Goal: Task Accomplishment & Management: Manage account settings

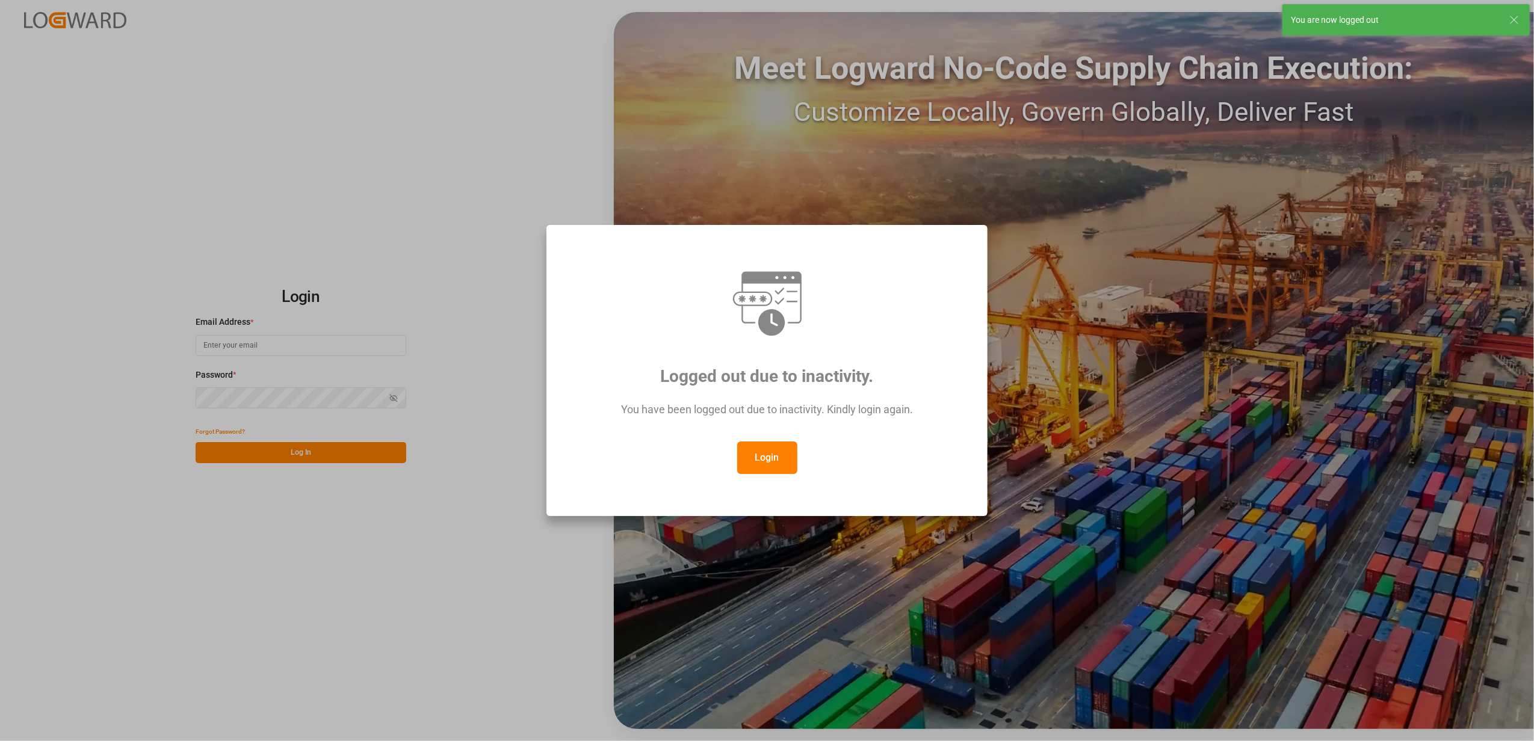
click at [779, 465] on button "Login" at bounding box center [767, 458] width 60 height 32
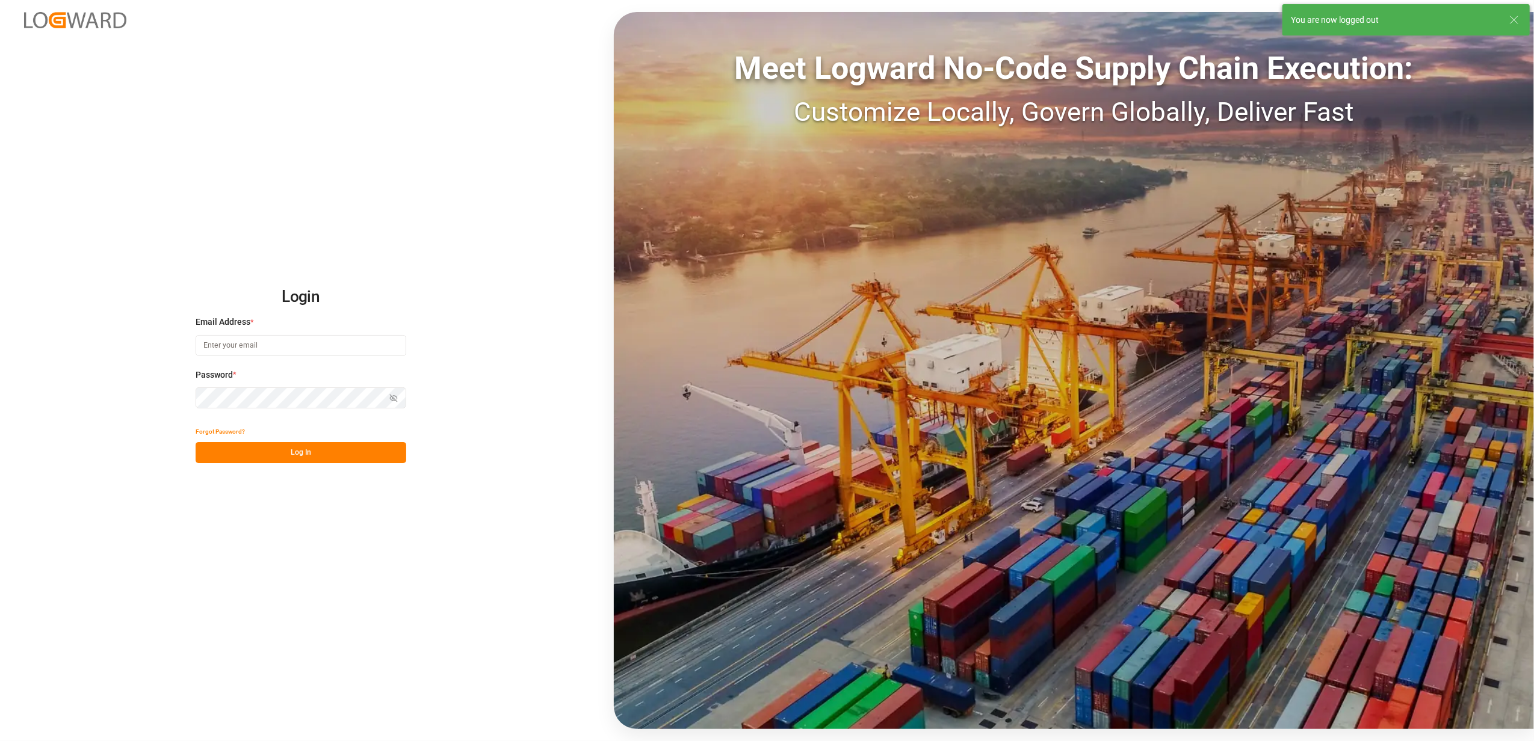
type input "[EMAIL_ADDRESS][DOMAIN_NAME]"
click at [314, 456] on button "Log In" at bounding box center [301, 452] width 211 height 21
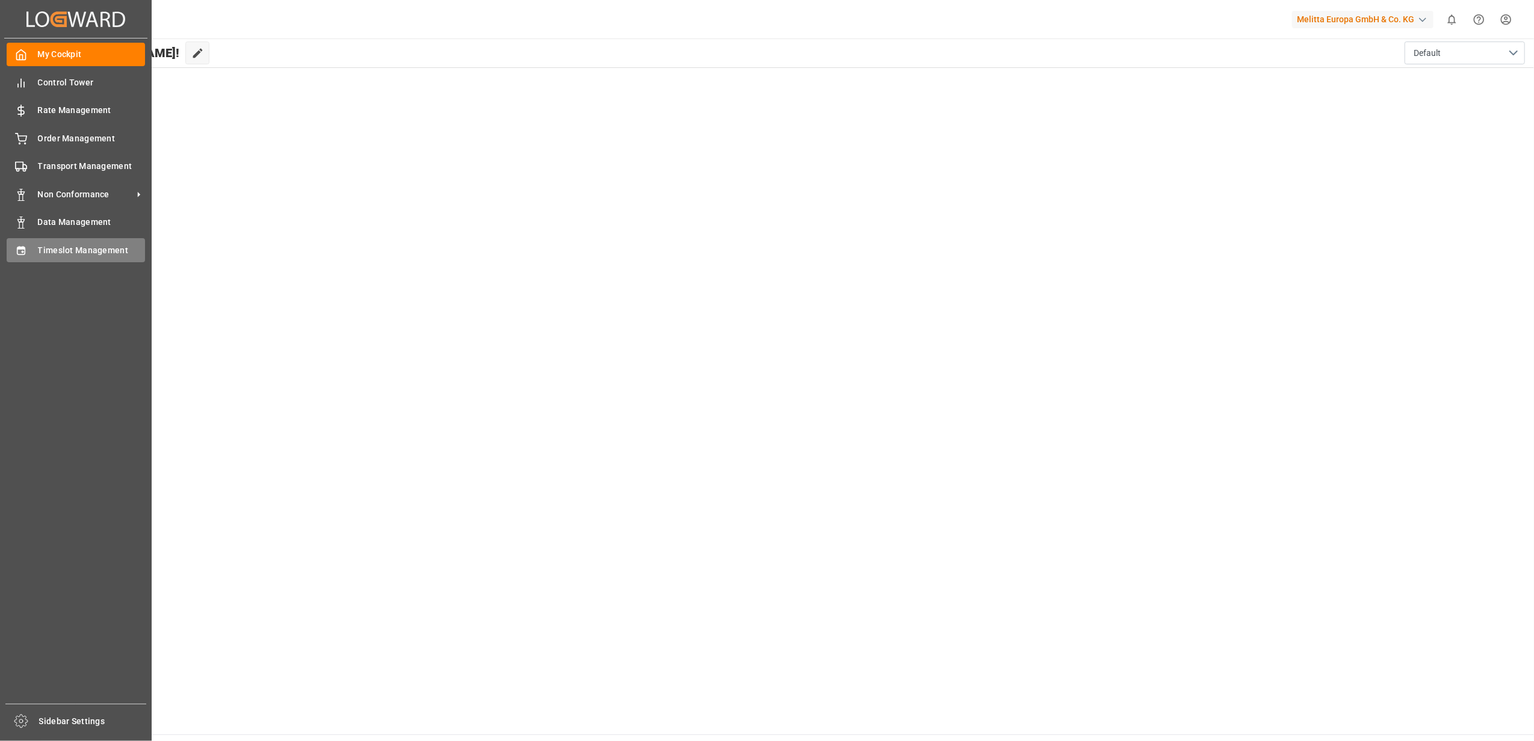
click at [66, 251] on span "Timeslot Management" at bounding box center [92, 250] width 108 height 13
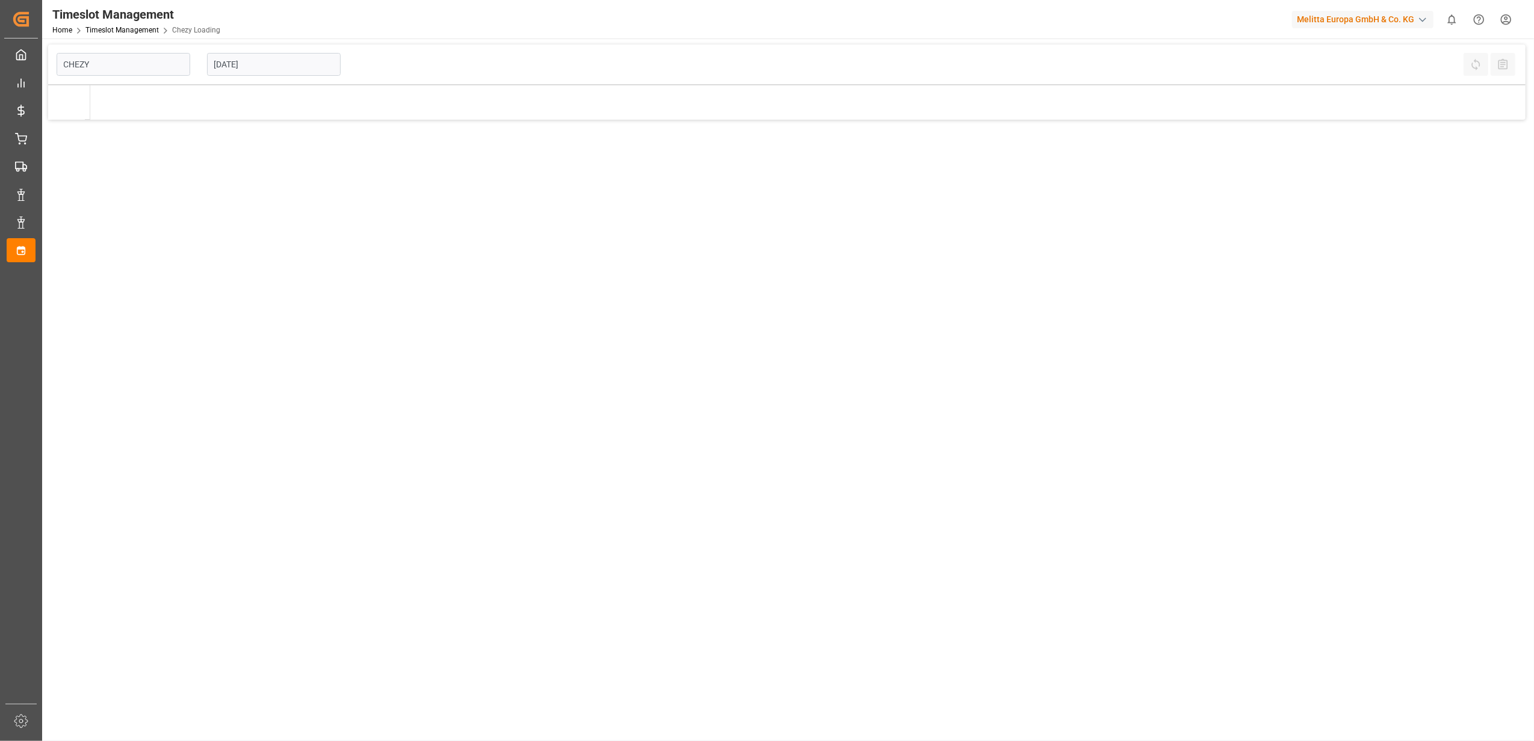
type input "Chezy Loading"
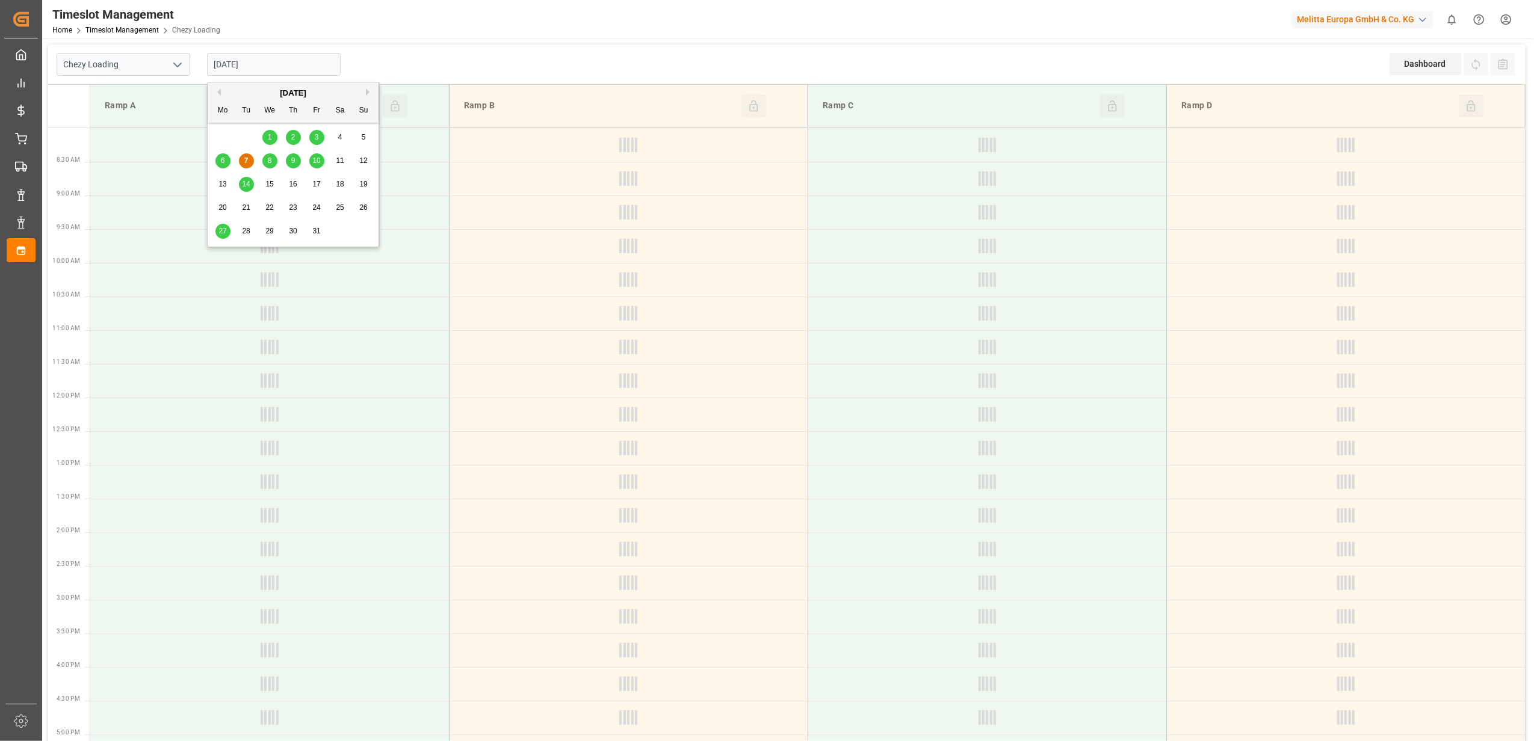
click at [320, 63] on input "[DATE]" at bounding box center [274, 64] width 134 height 23
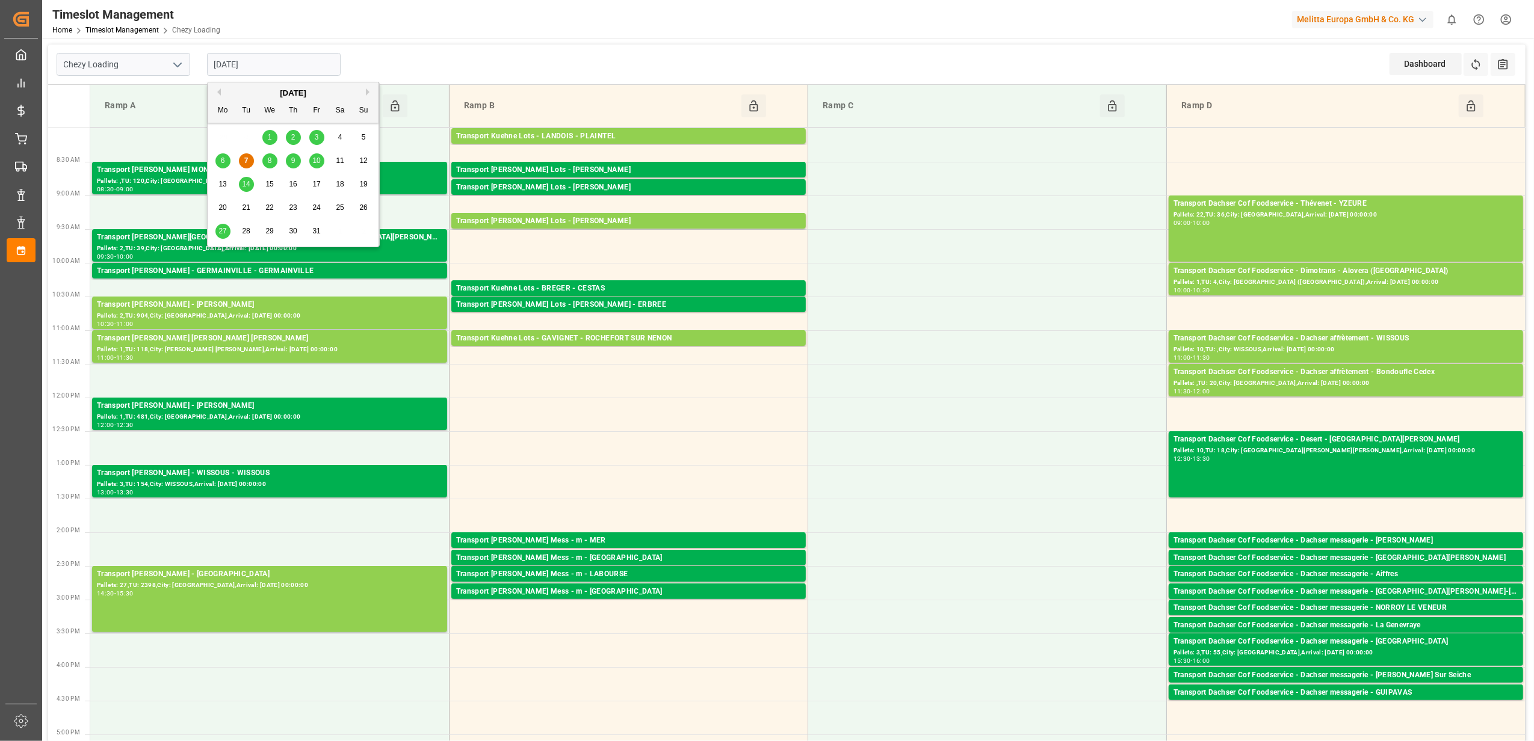
click at [314, 166] on div "10" at bounding box center [316, 161] width 15 height 14
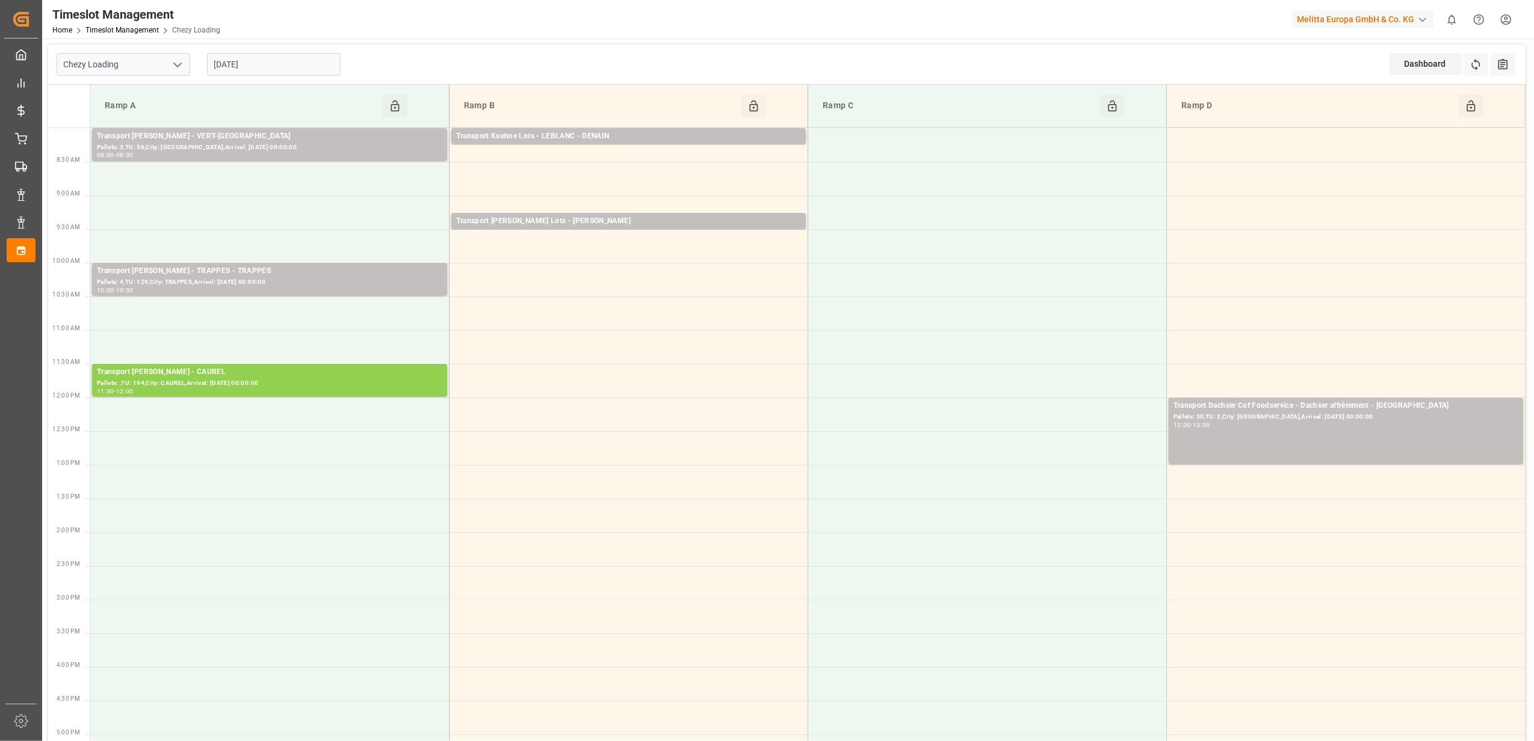
click at [287, 68] on input "[DATE]" at bounding box center [274, 64] width 134 height 23
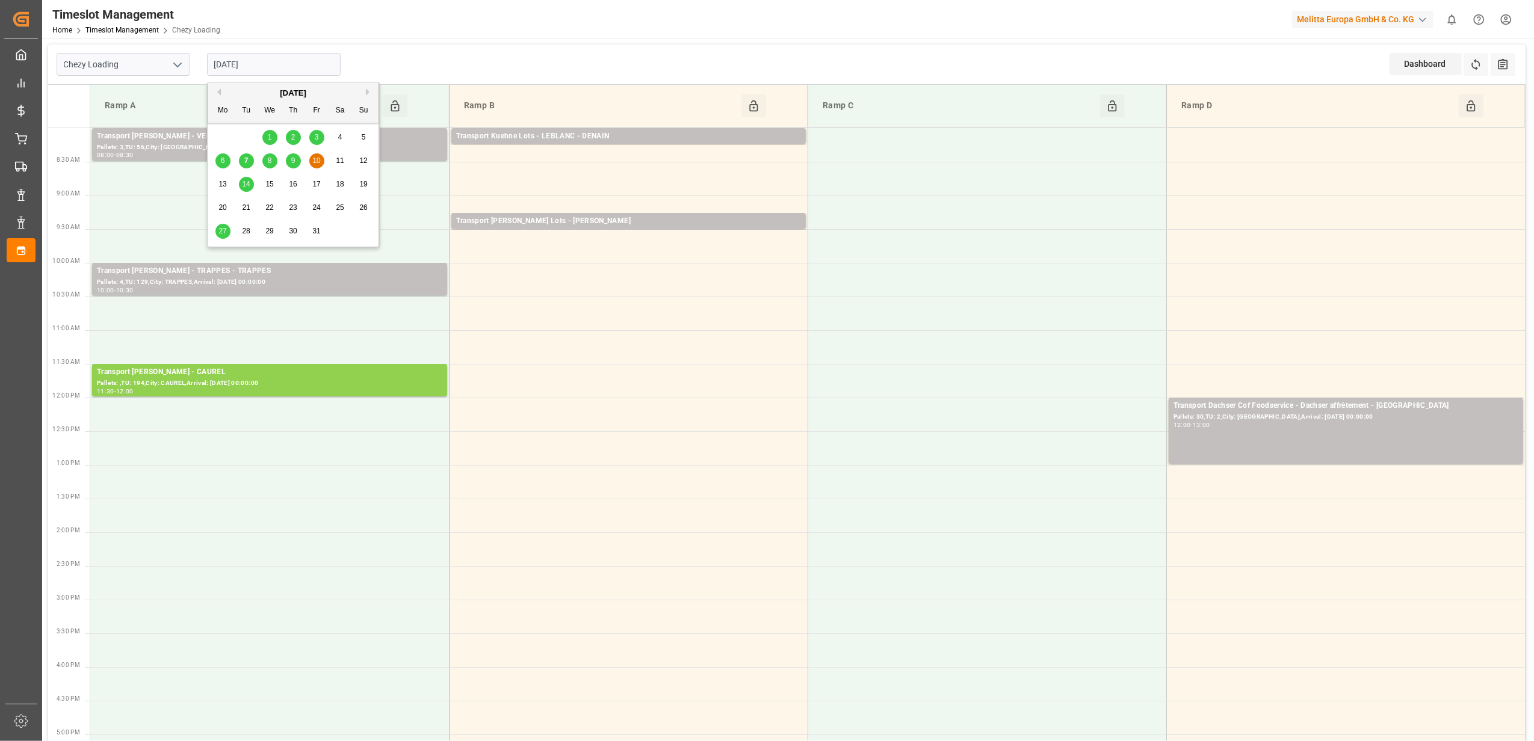
click at [292, 159] on span "9" at bounding box center [293, 160] width 4 height 8
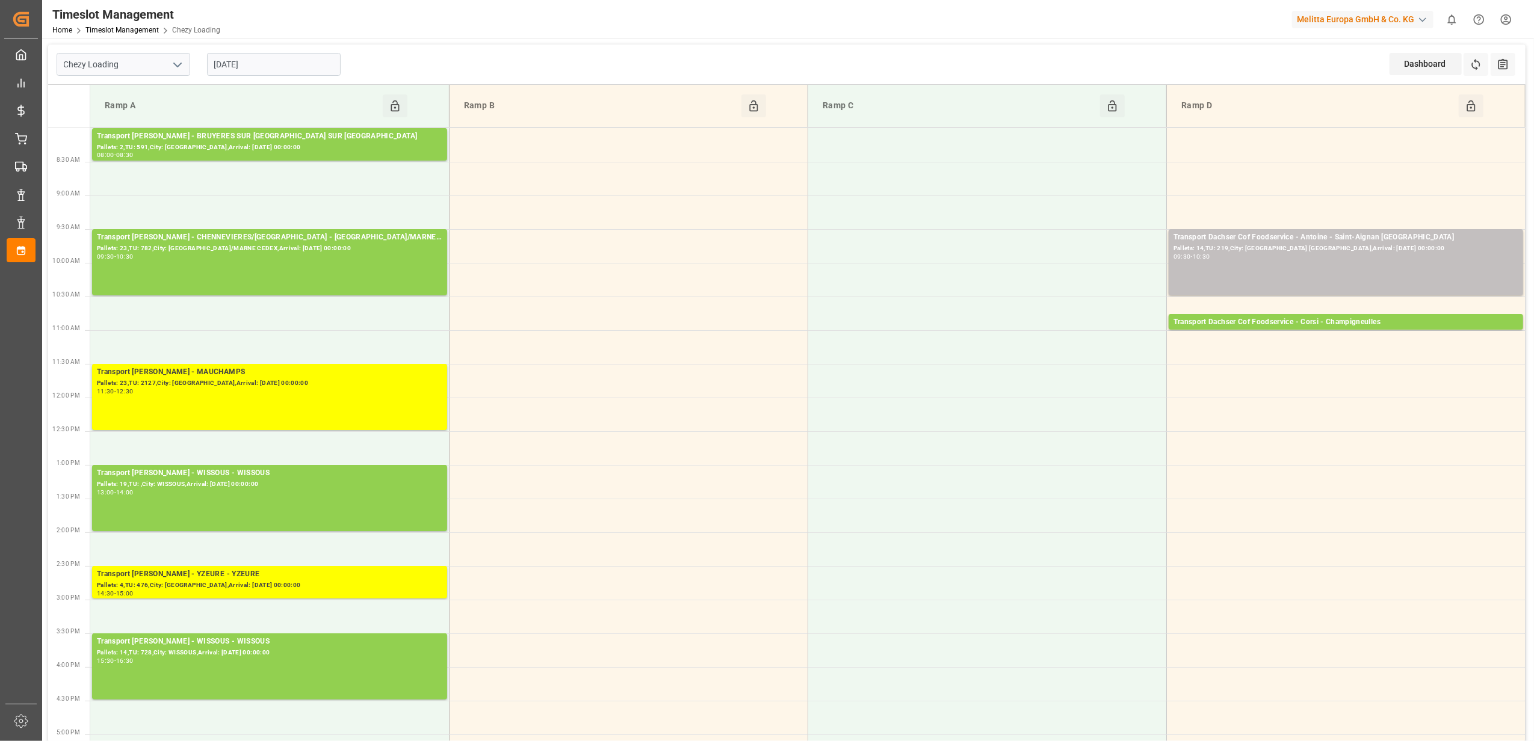
click at [292, 66] on input "[DATE]" at bounding box center [274, 64] width 134 height 23
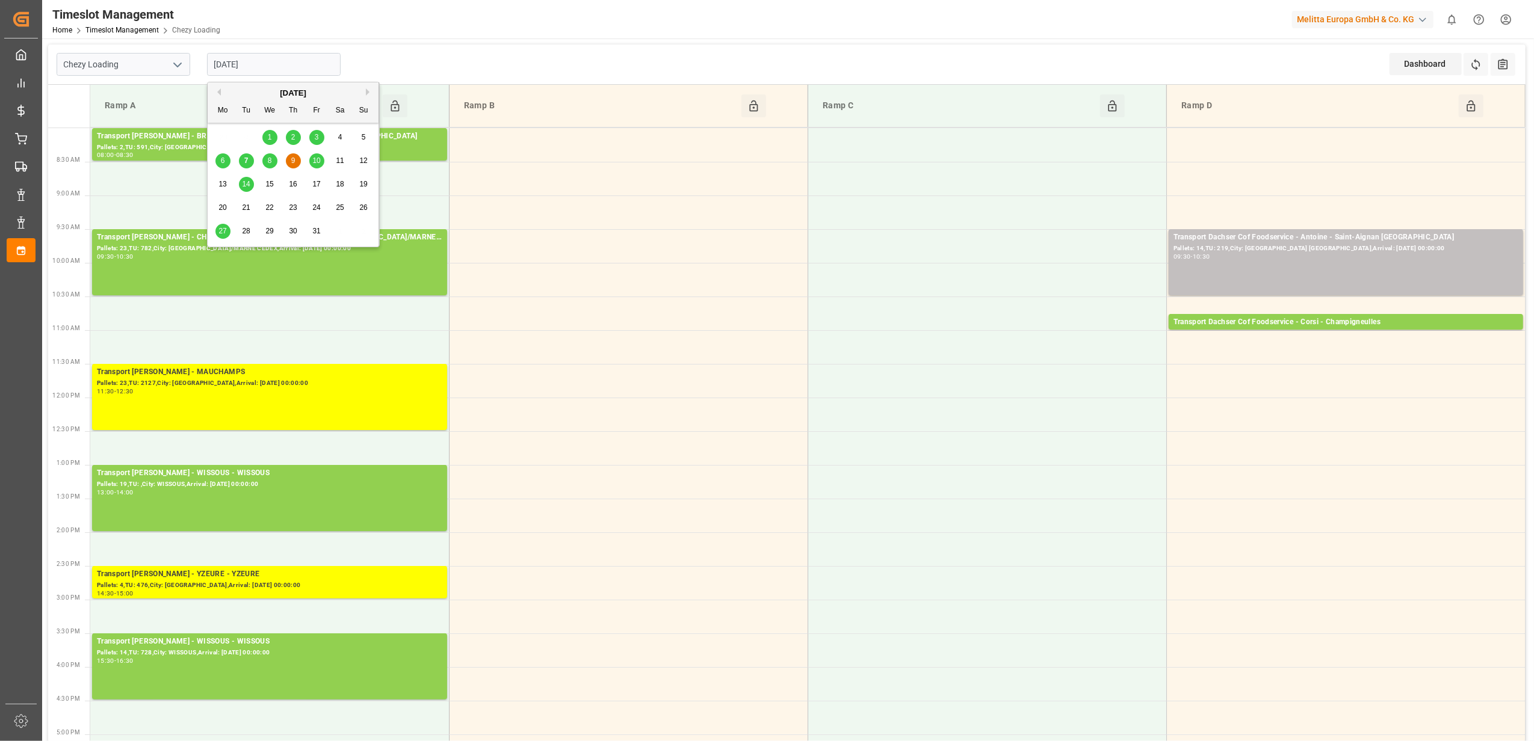
click at [266, 165] on div "8" at bounding box center [269, 161] width 15 height 14
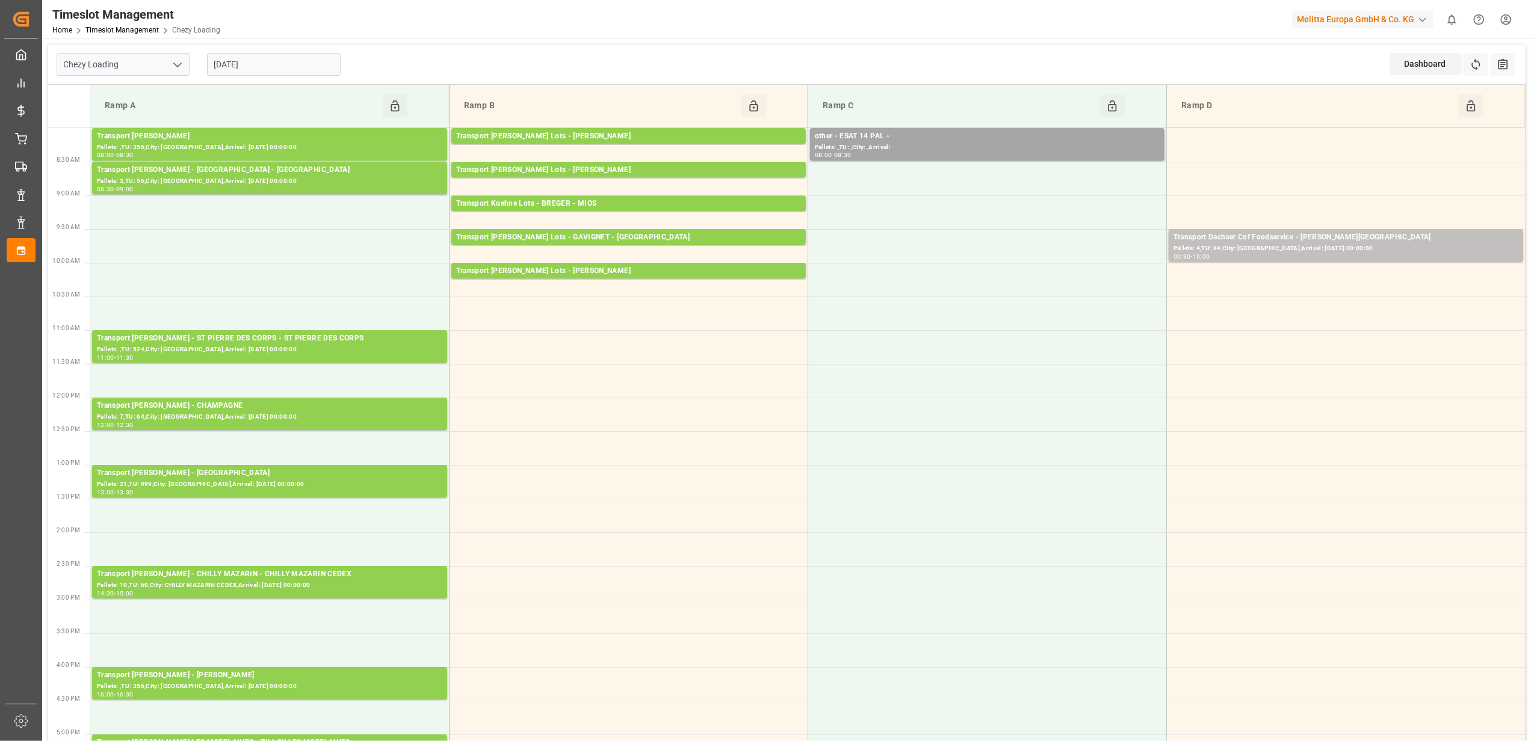
click at [294, 63] on input "[DATE]" at bounding box center [274, 64] width 134 height 23
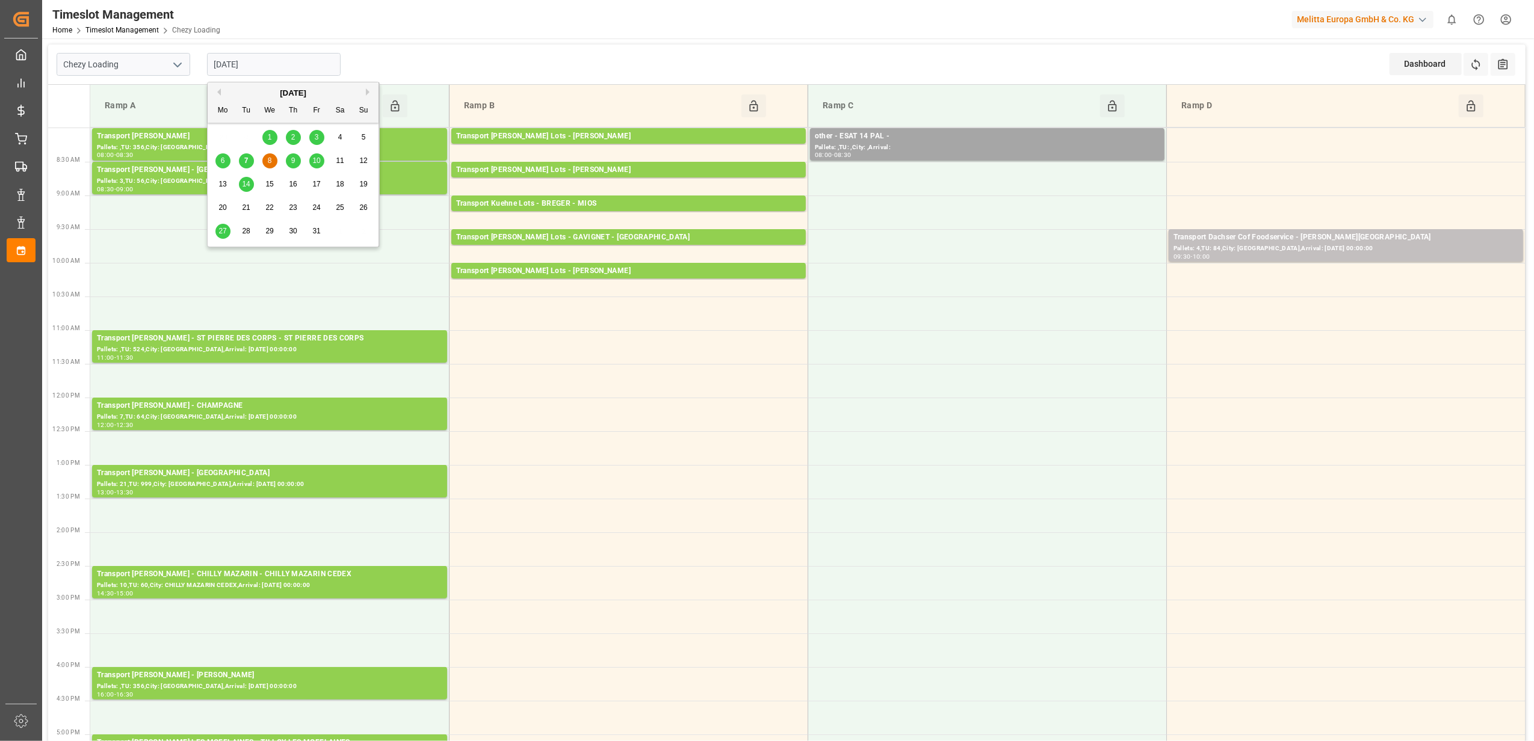
click at [244, 160] on span "7" at bounding box center [246, 160] width 4 height 8
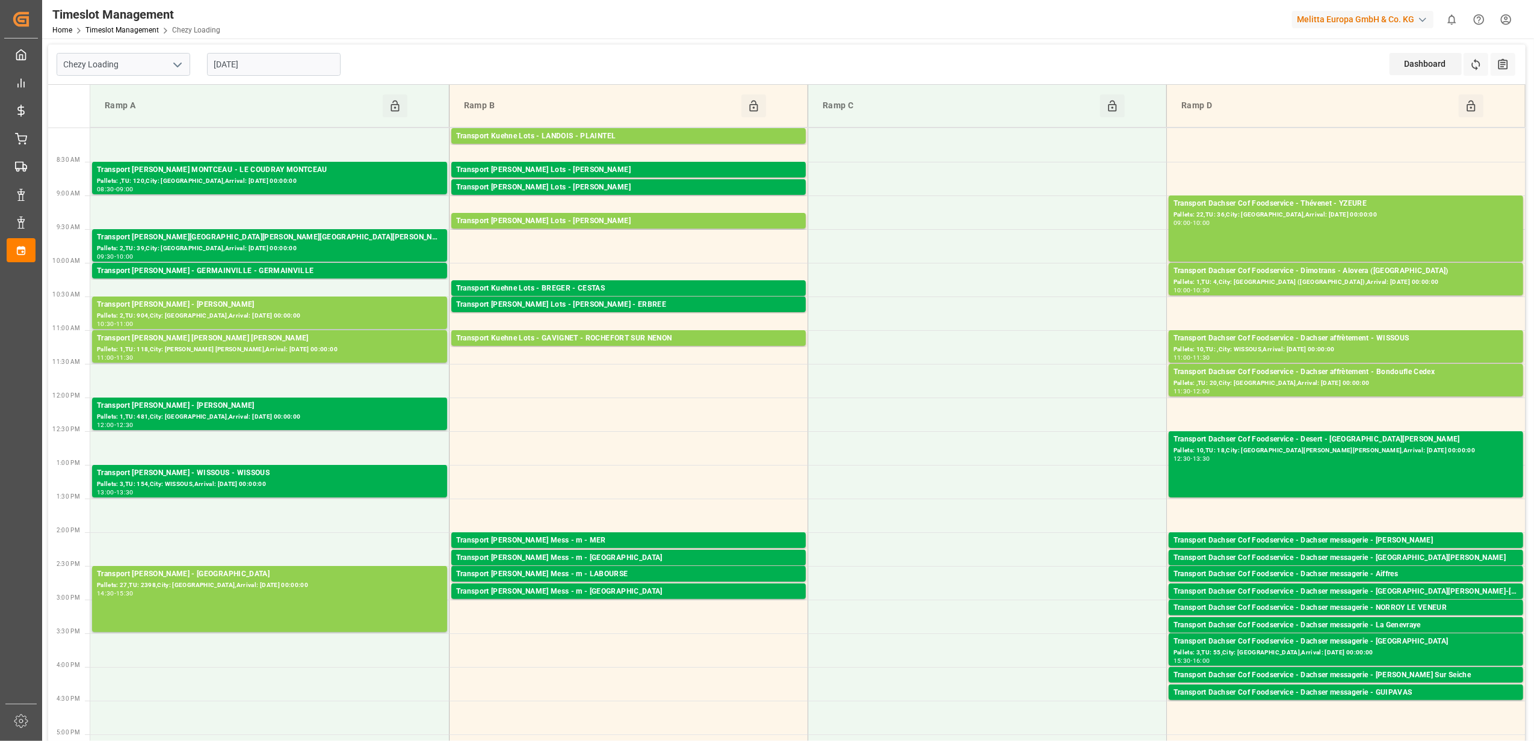
click at [275, 61] on input "[DATE]" at bounding box center [274, 64] width 134 height 23
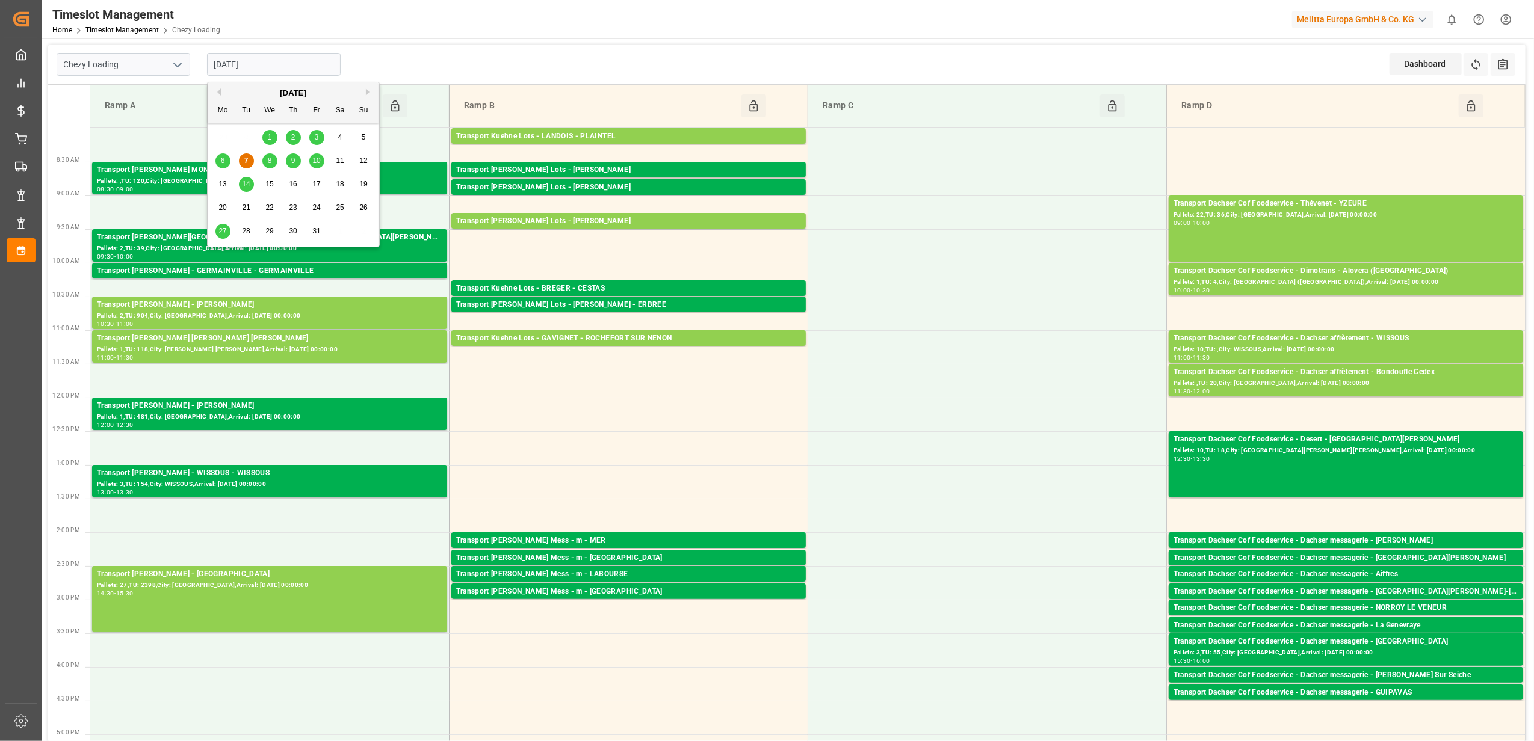
click at [223, 162] on span "6" at bounding box center [223, 160] width 4 height 8
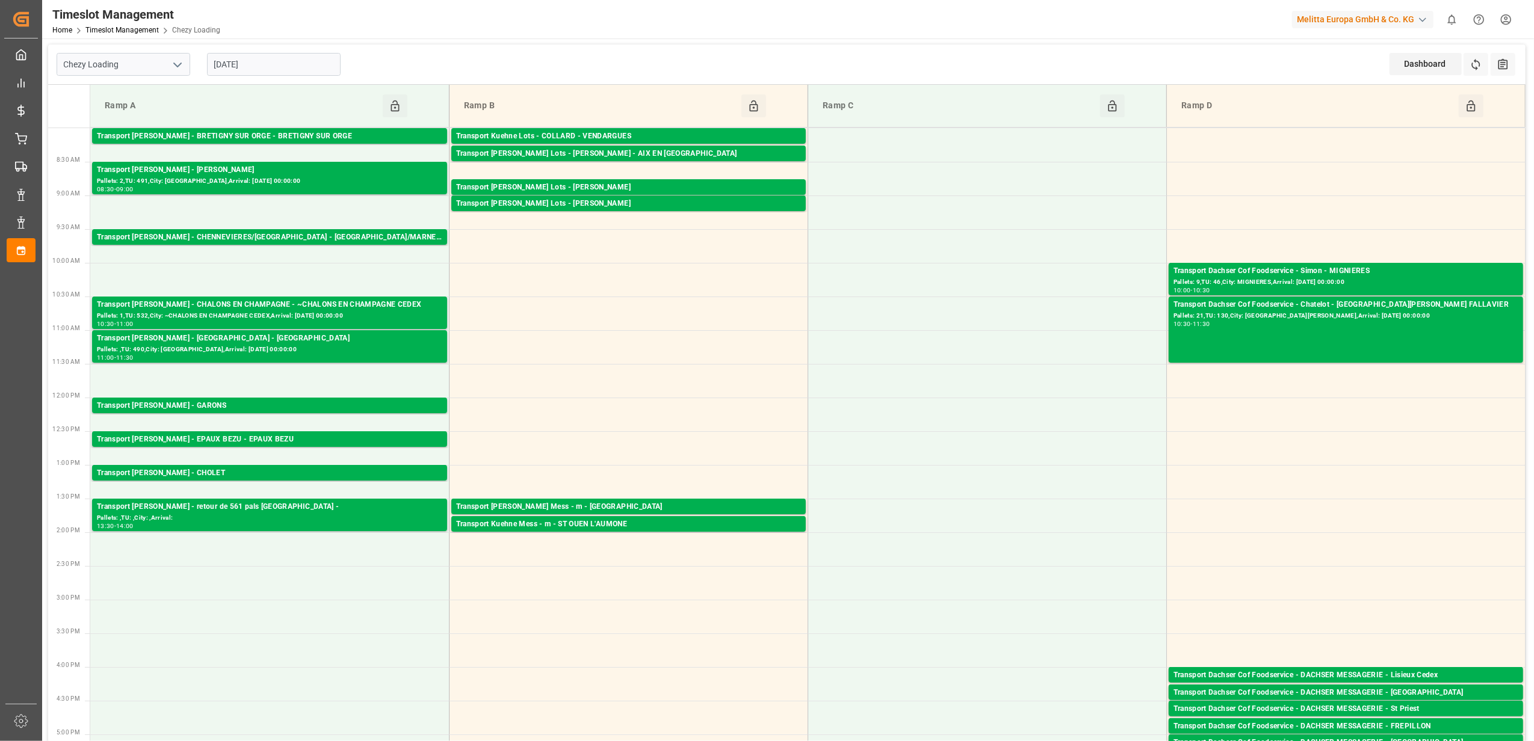
click at [317, 66] on input "[DATE]" at bounding box center [274, 64] width 134 height 23
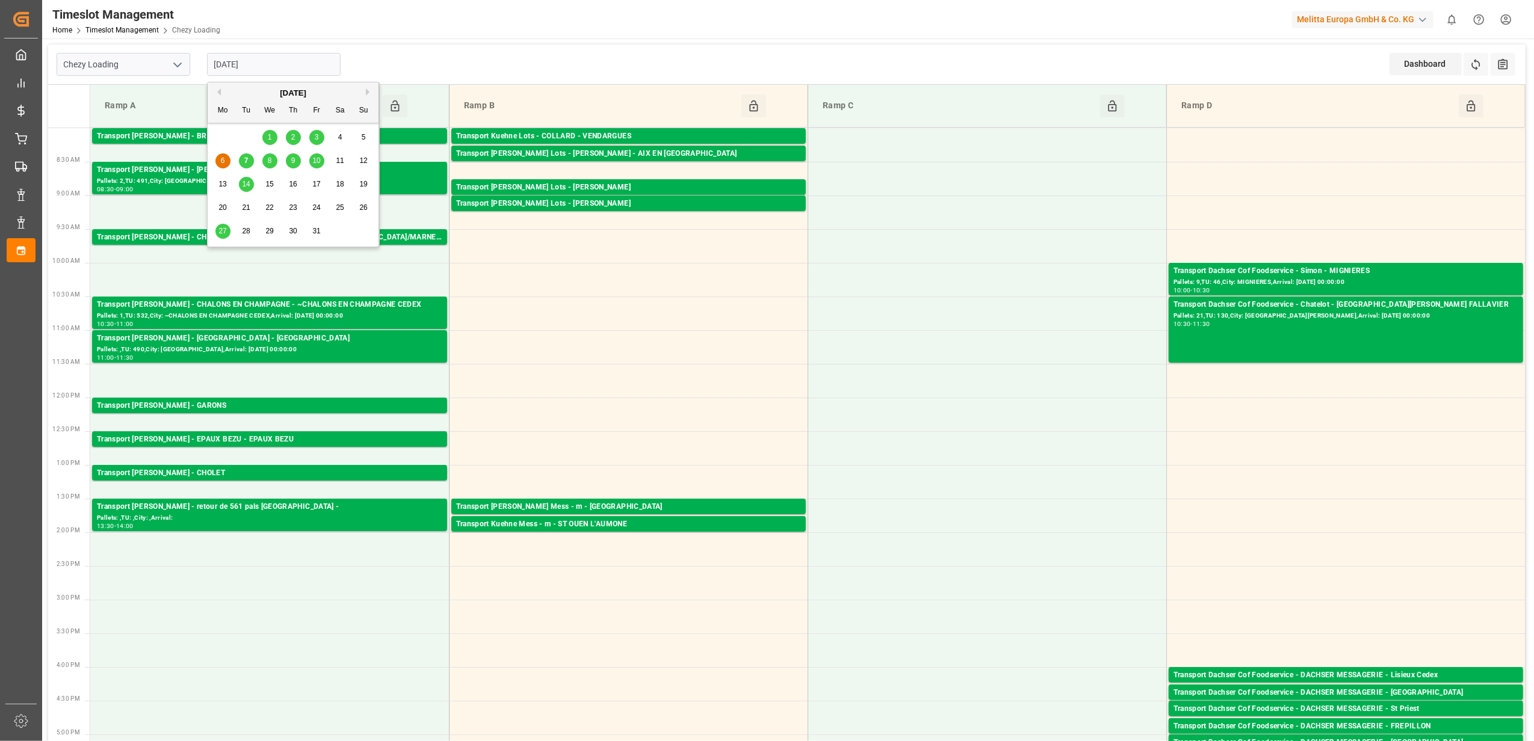
click at [310, 158] on div "10" at bounding box center [316, 161] width 15 height 14
type input "[DATE]"
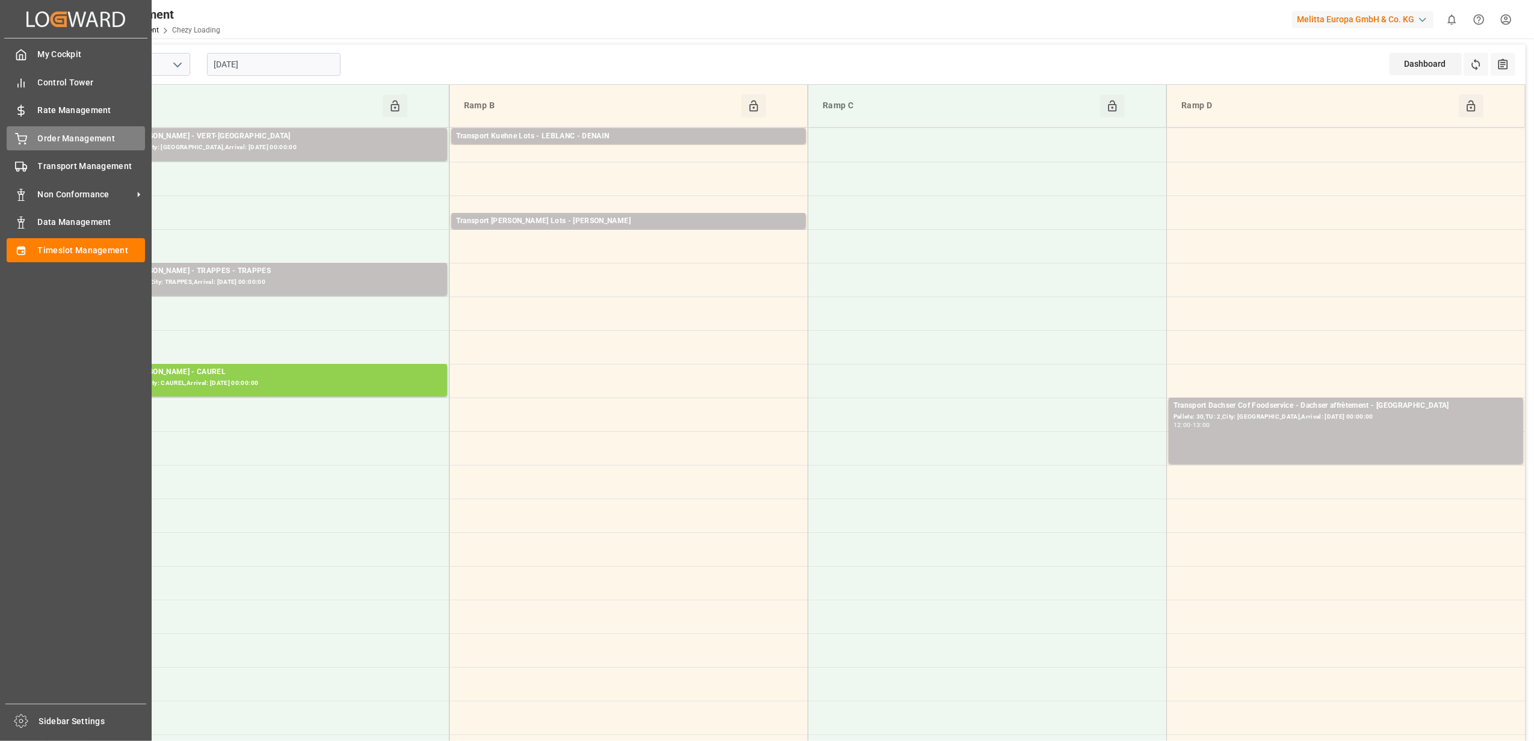
click at [90, 145] on div "Order Management Order Management" at bounding box center [76, 137] width 138 height 23
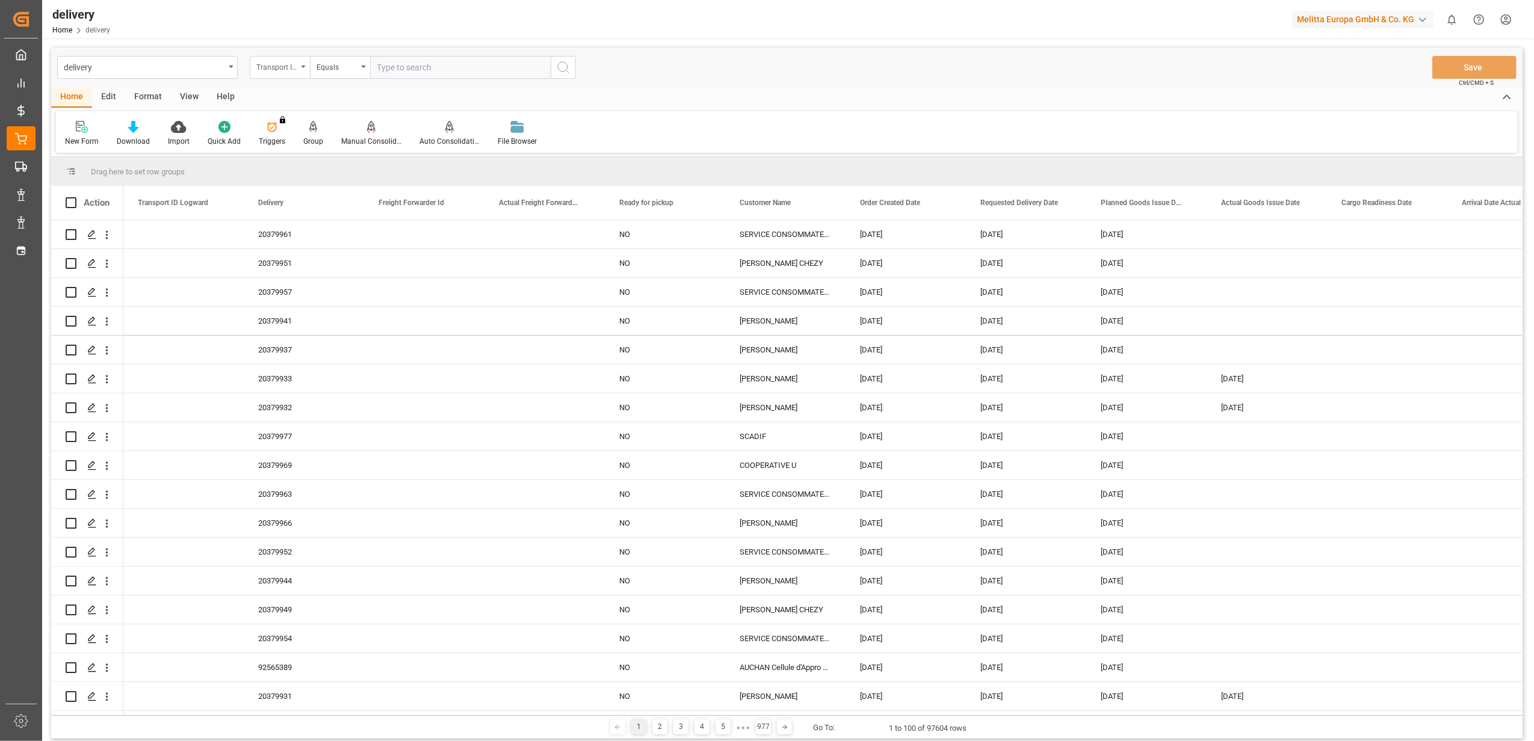
click at [303, 64] on div "Transport ID Logward" at bounding box center [280, 67] width 60 height 23
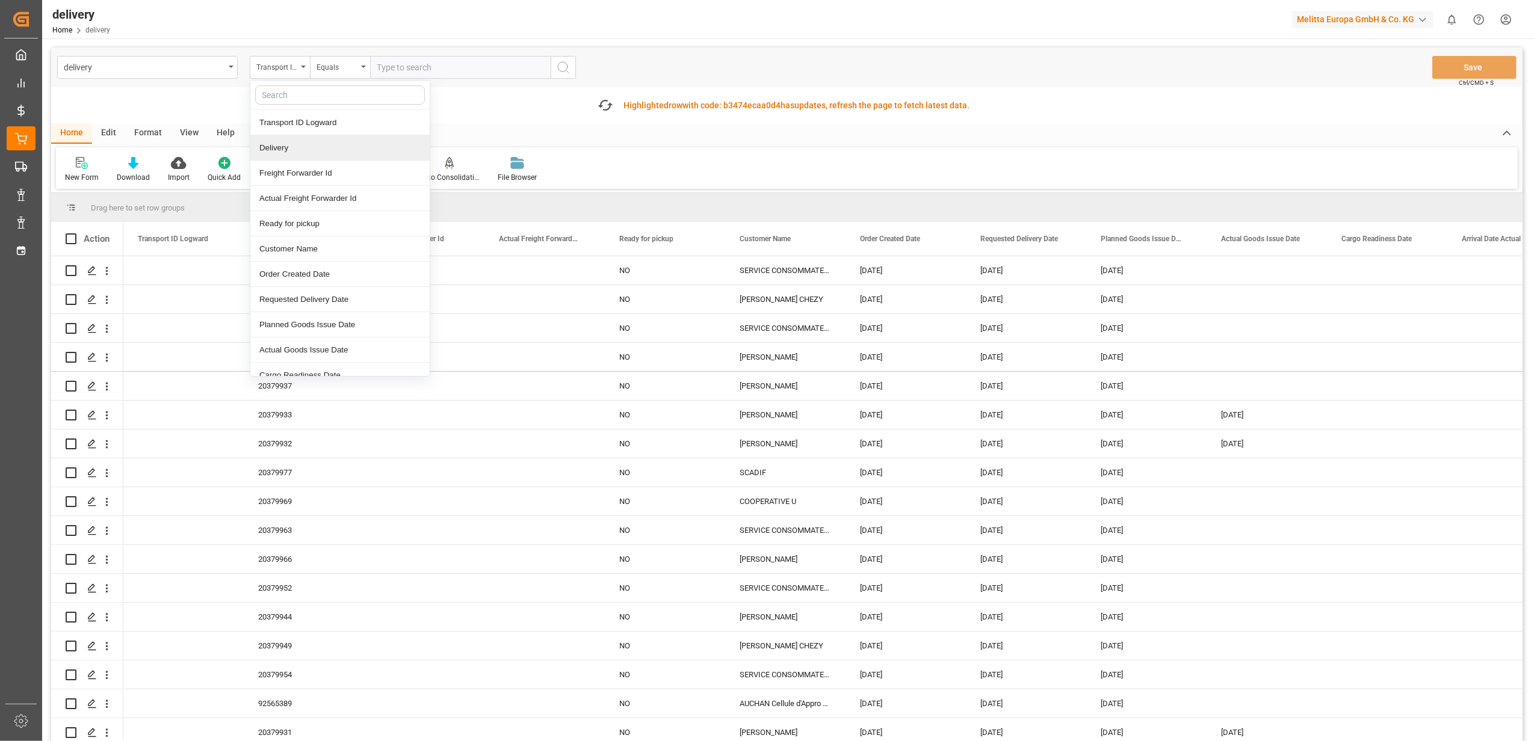
click at [314, 152] on div "Delivery" at bounding box center [339, 147] width 179 height 25
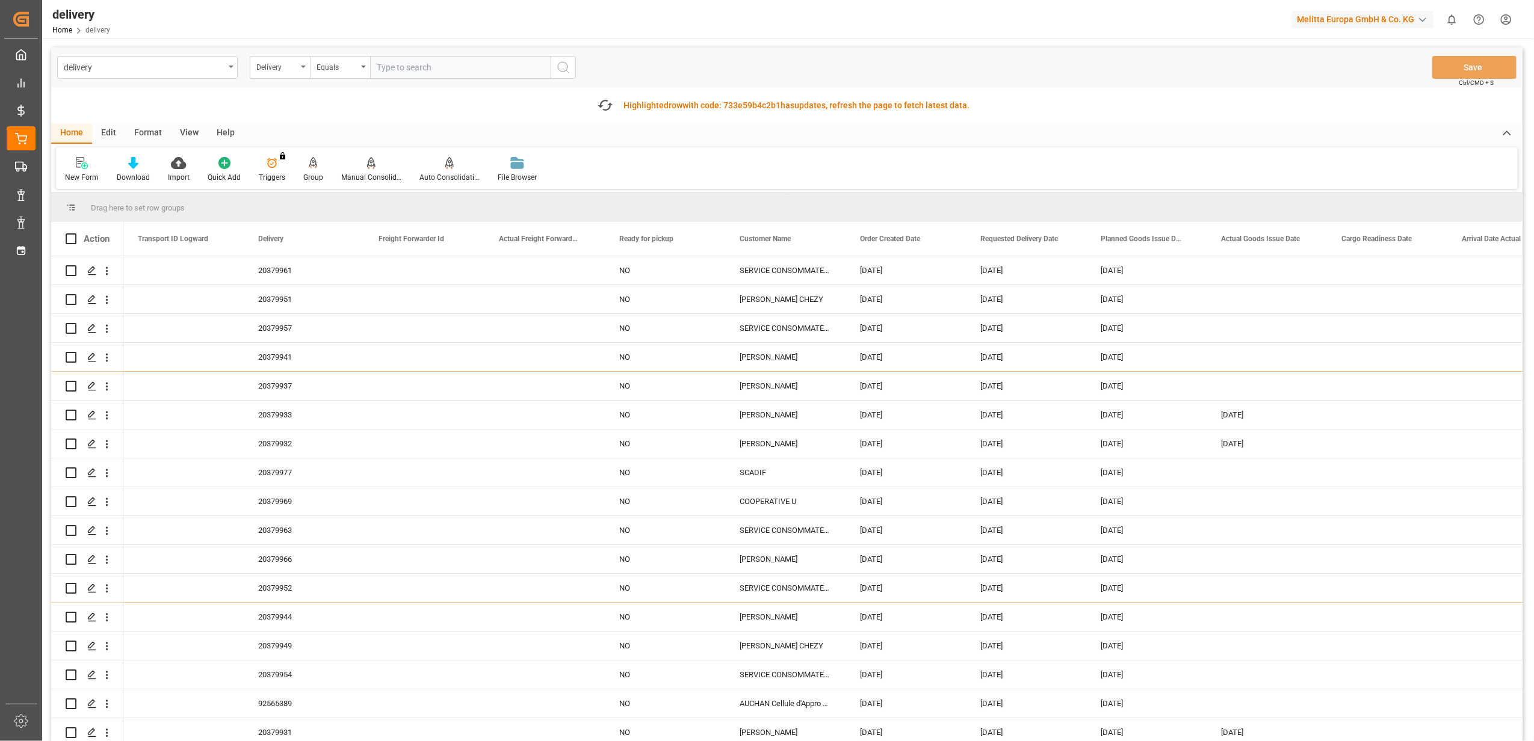
click at [430, 64] on input "text" at bounding box center [460, 67] width 181 height 23
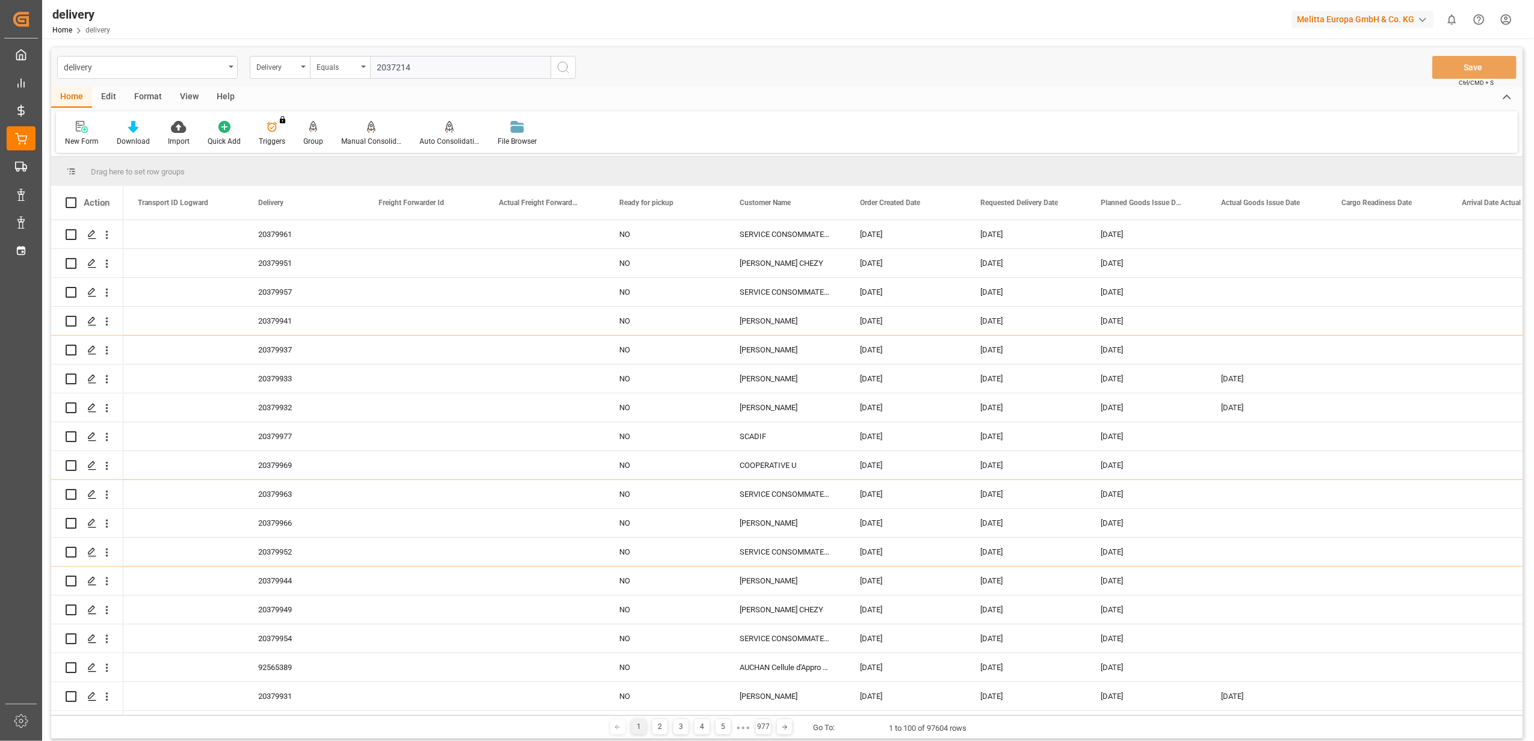
type input "20372148"
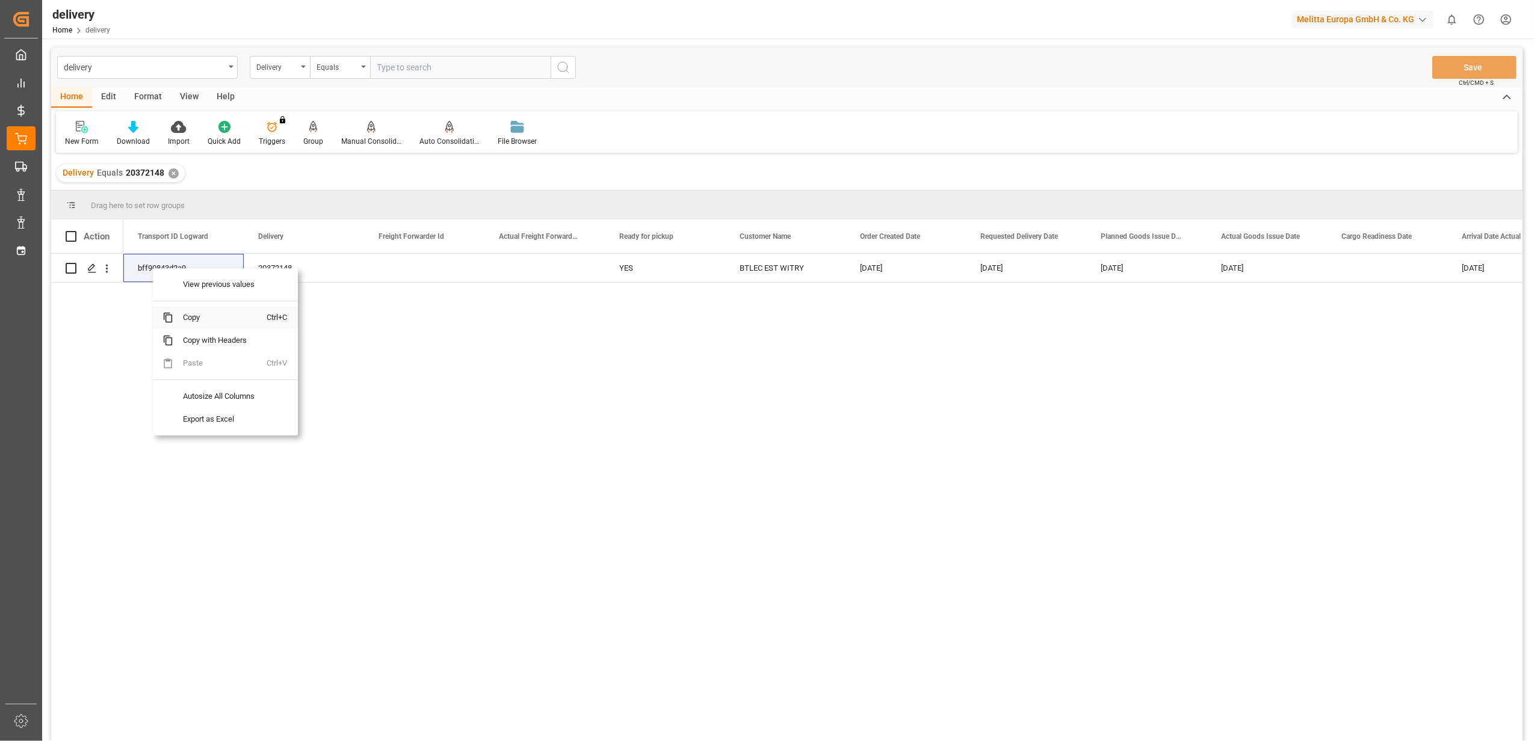
click at [198, 317] on span "Copy" at bounding box center [220, 317] width 94 height 23
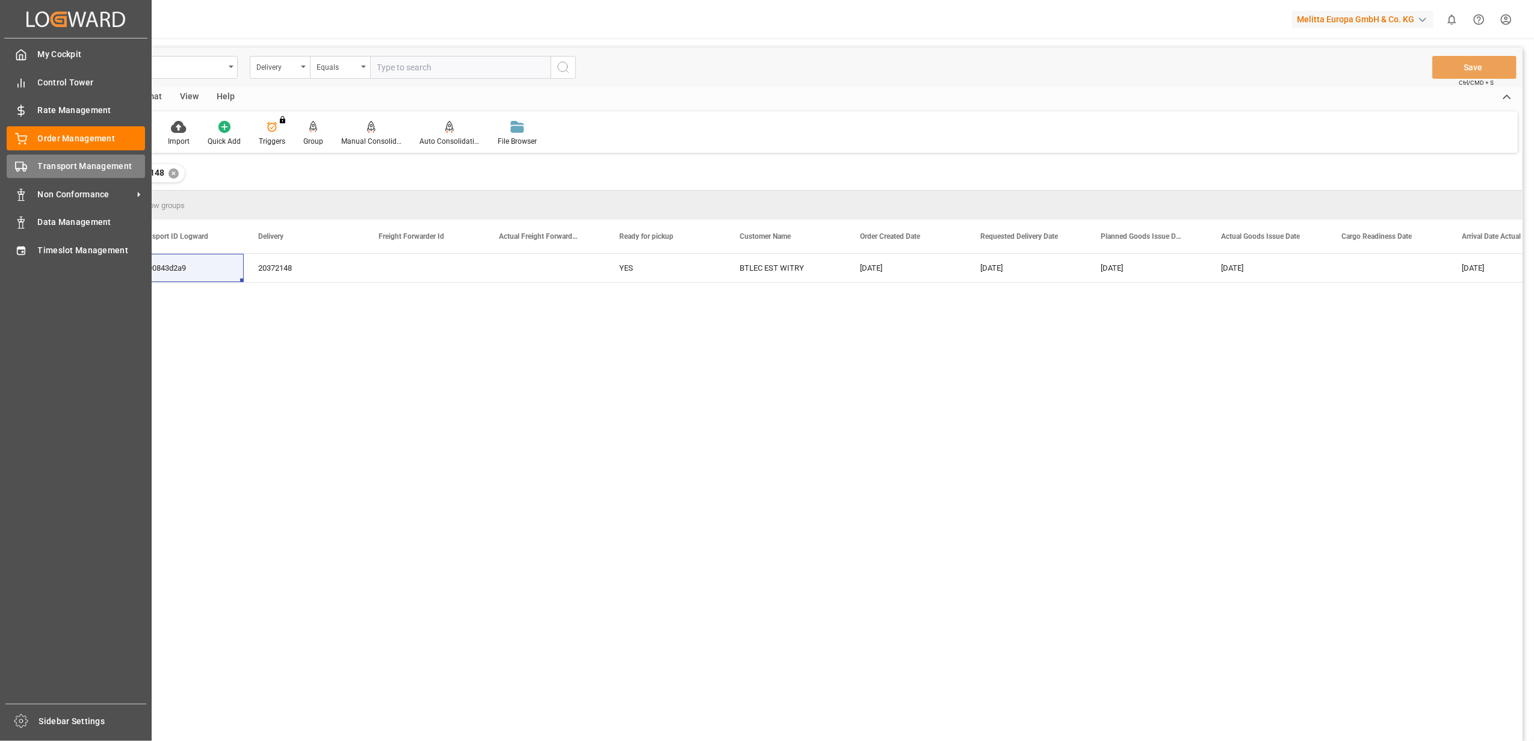
click at [22, 166] on icon at bounding box center [21, 167] width 12 height 12
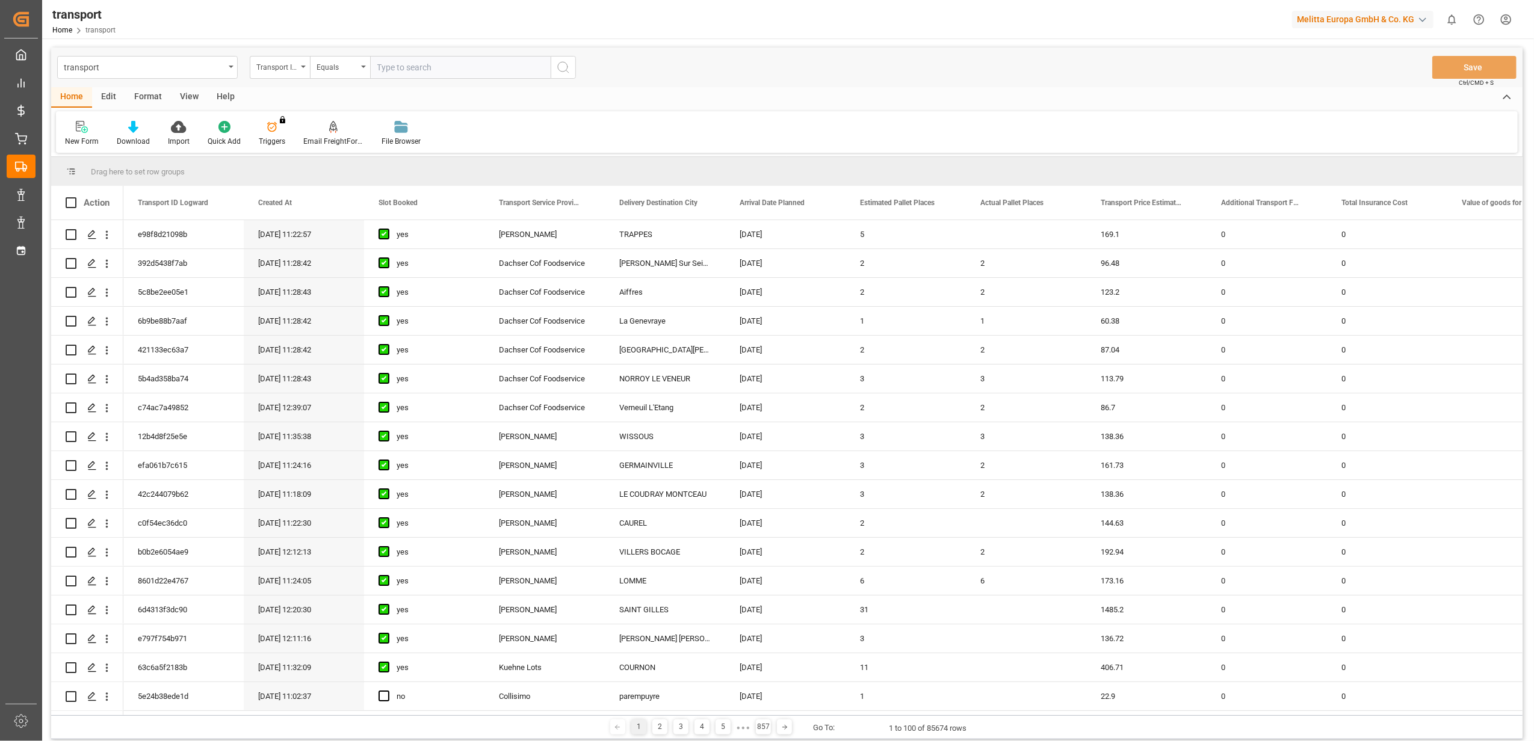
click at [436, 68] on input "text" at bounding box center [460, 67] width 181 height 23
paste input "bff90843d2a9"
type input "bff90843d2a9"
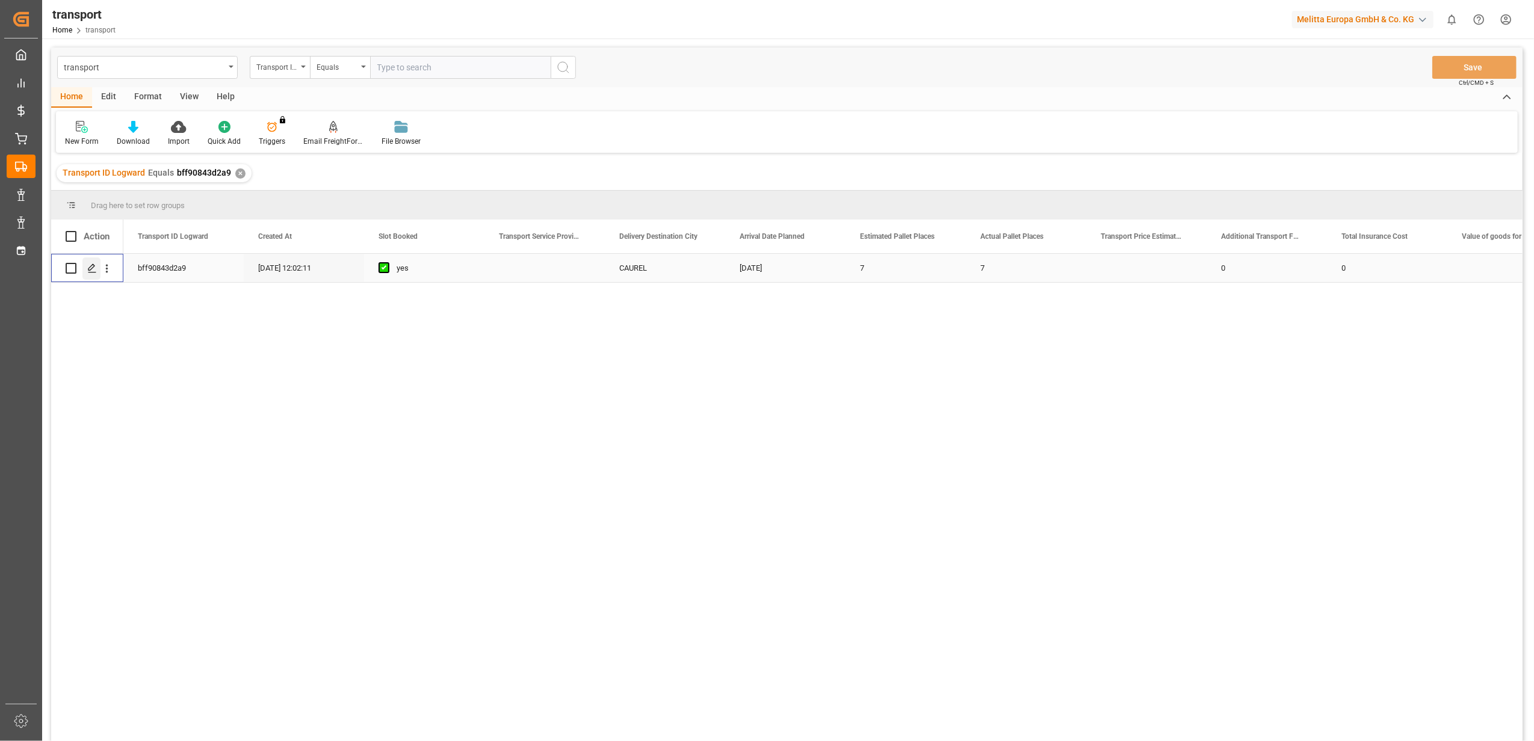
click at [90, 270] on polygon "Press SPACE to select this row." at bounding box center [91, 268] width 6 height 6
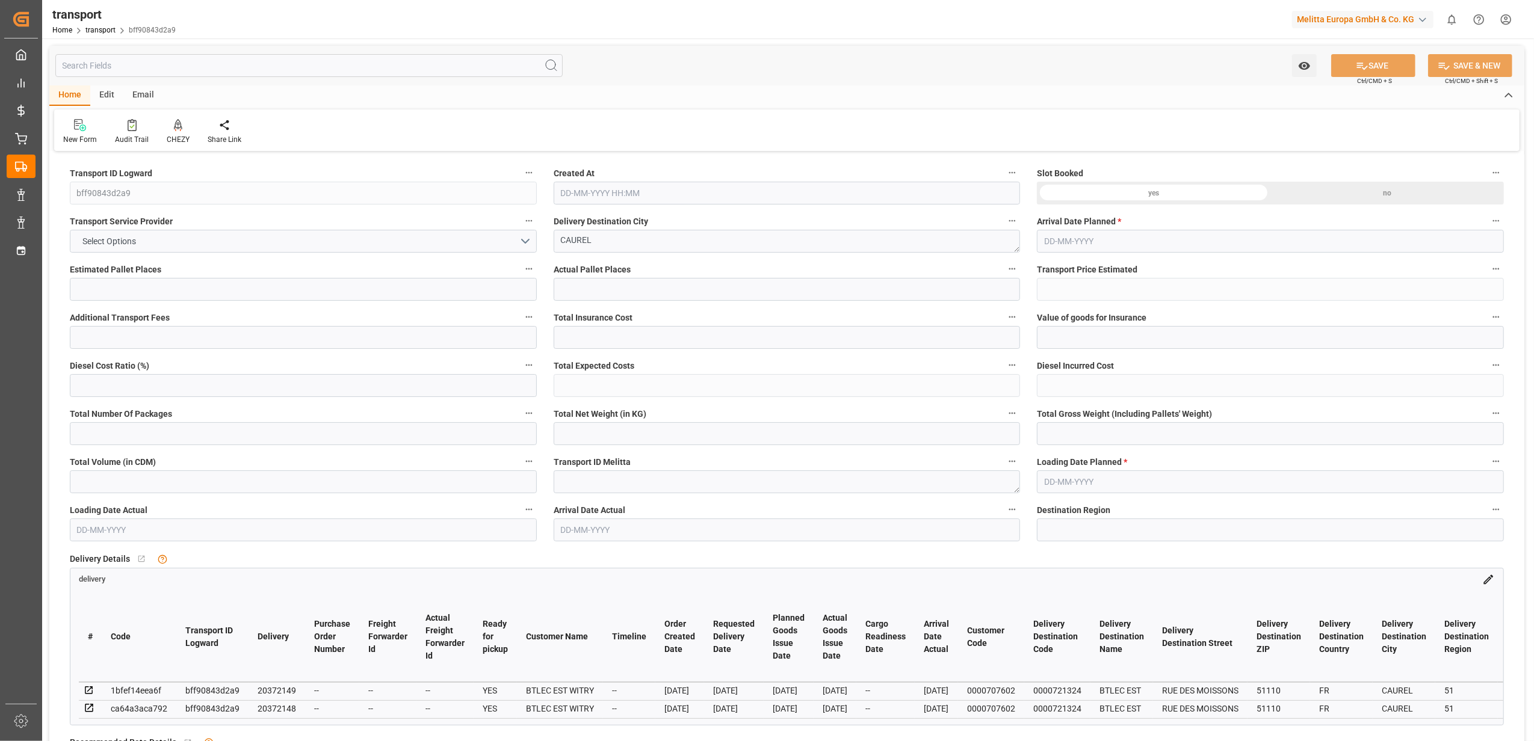
type input "7"
type input "0"
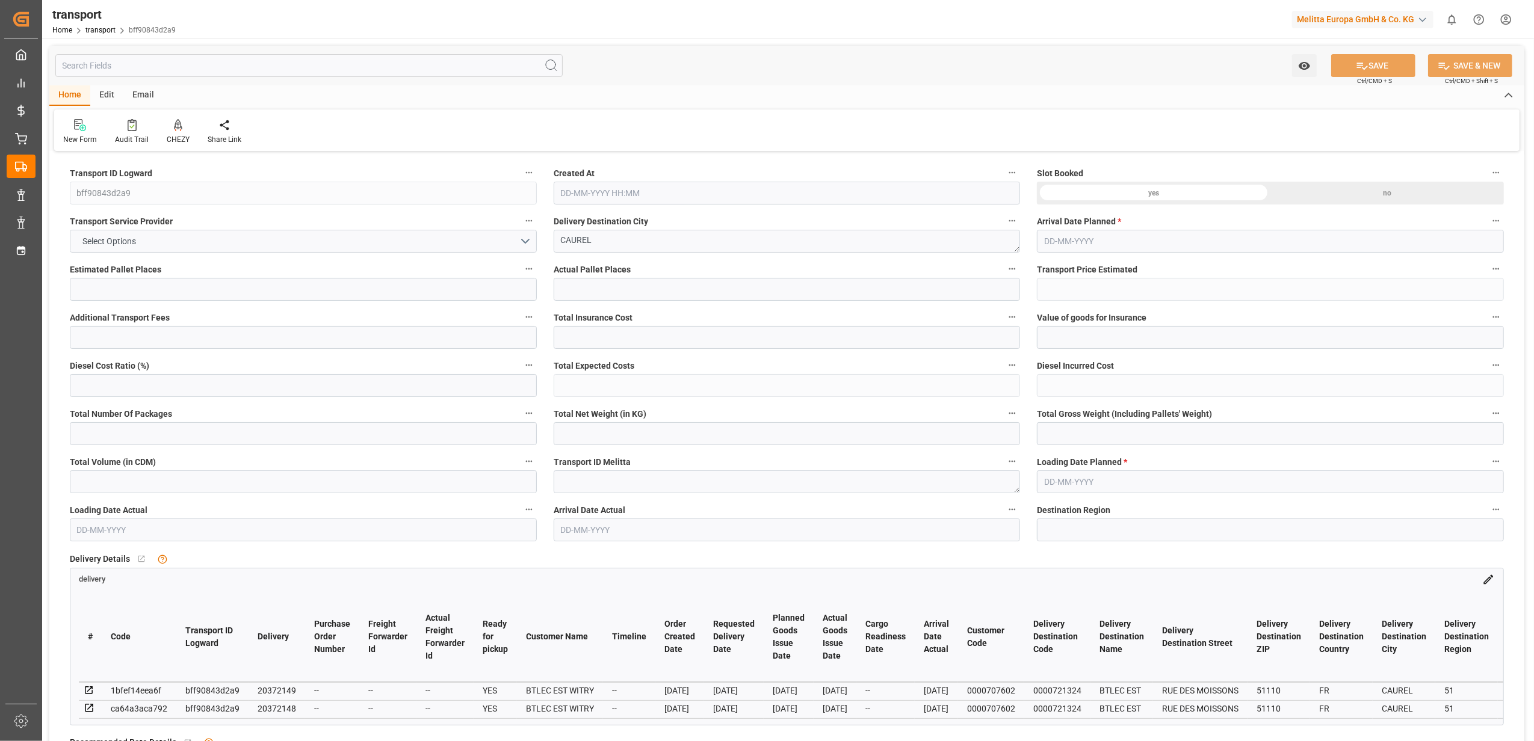
type input "0"
type input "13"
type input "819.99"
type input "1219.496"
type input "8705.594"
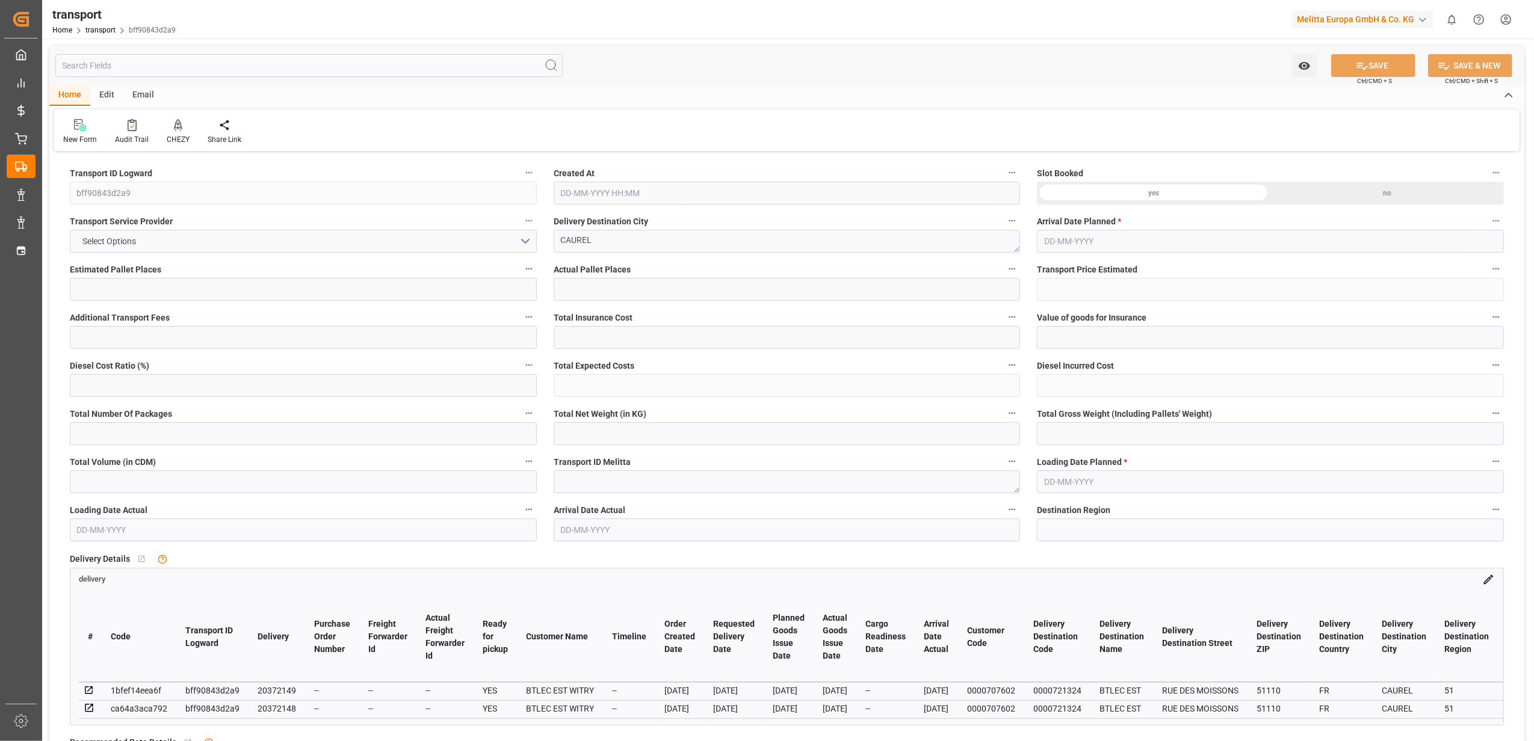
type input "51"
type input "3"
type input "367"
type input "7"
type input "101"
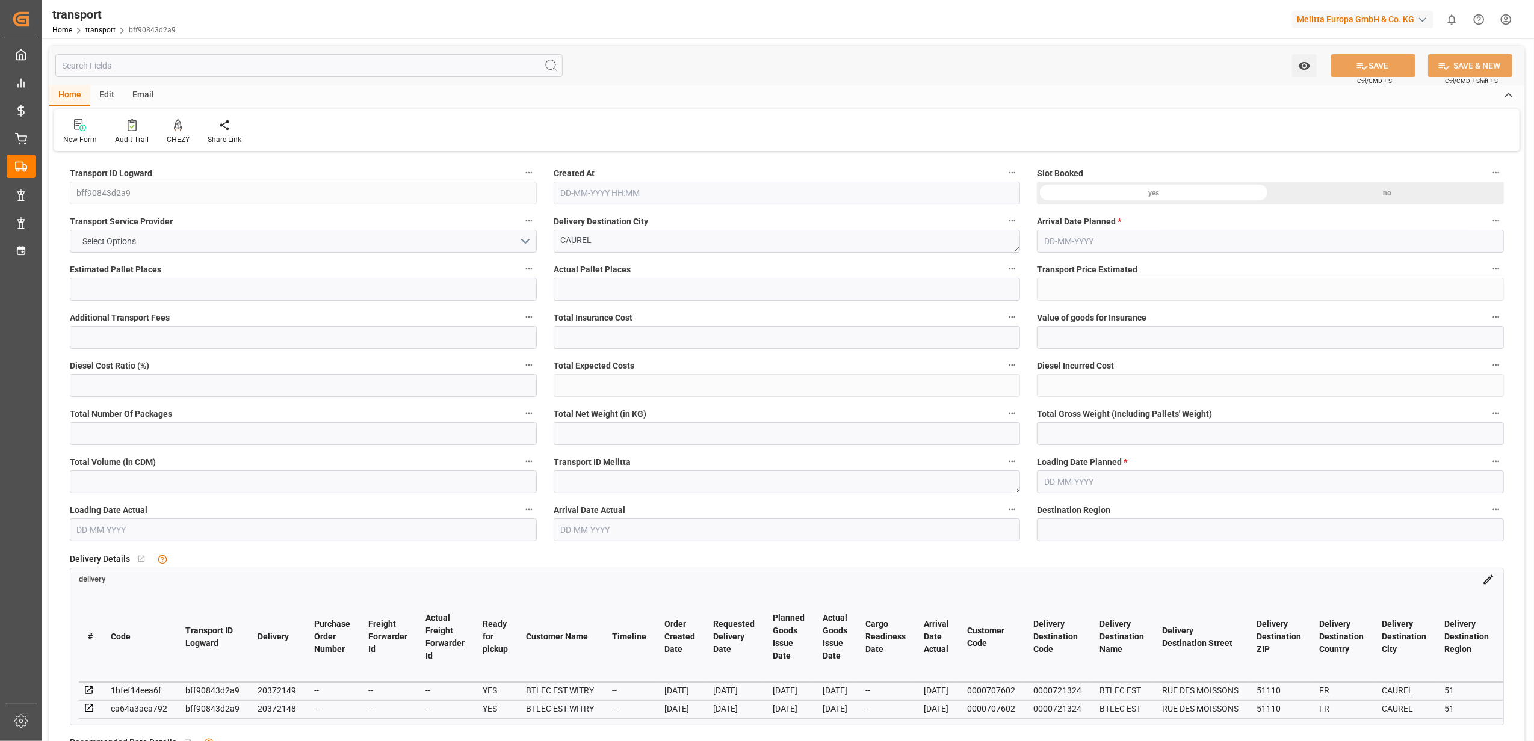
type input "1012.472"
type input "0"
type input "10767.6795"
type input "0"
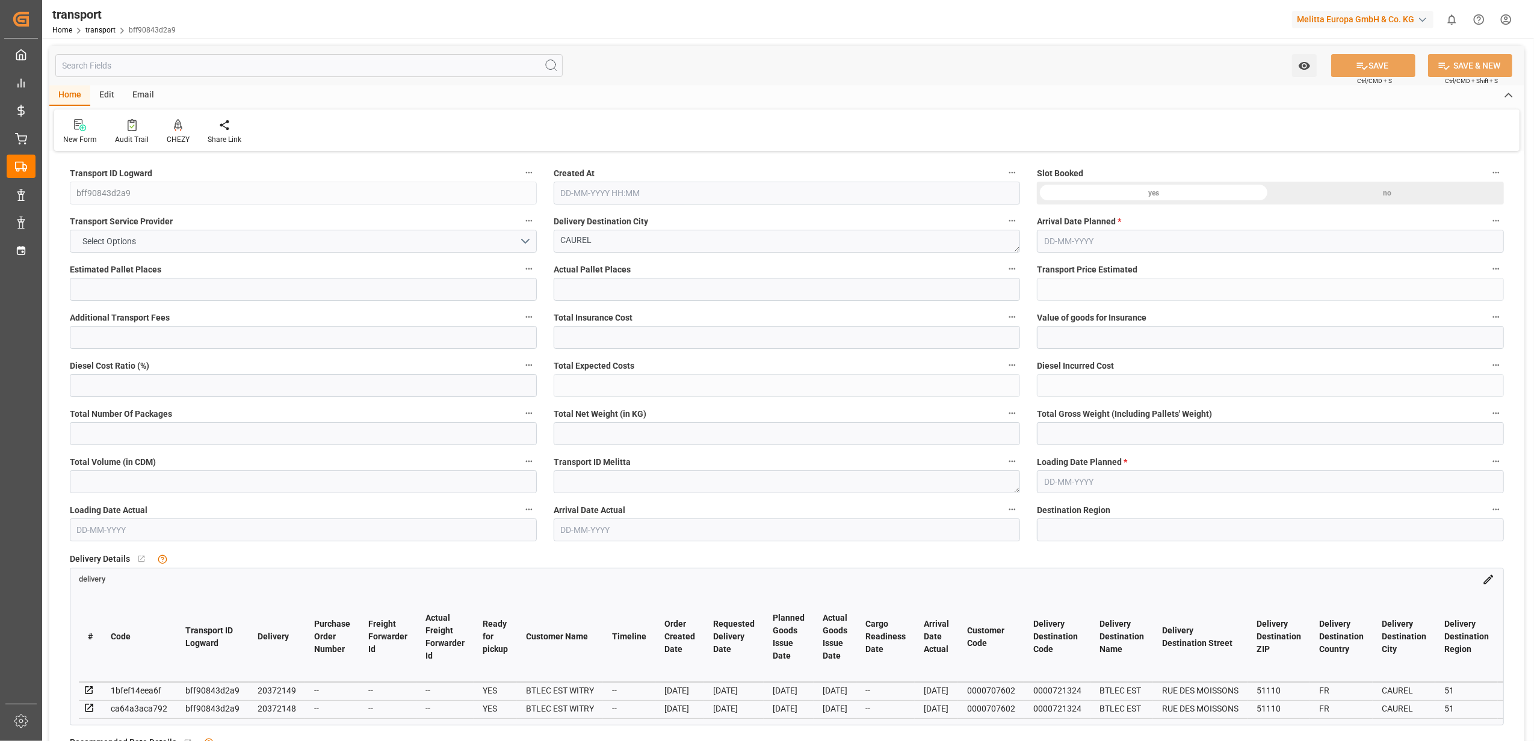
type input "21"
type input "80"
type input "[DATE] 12:02"
type input "[DATE]"
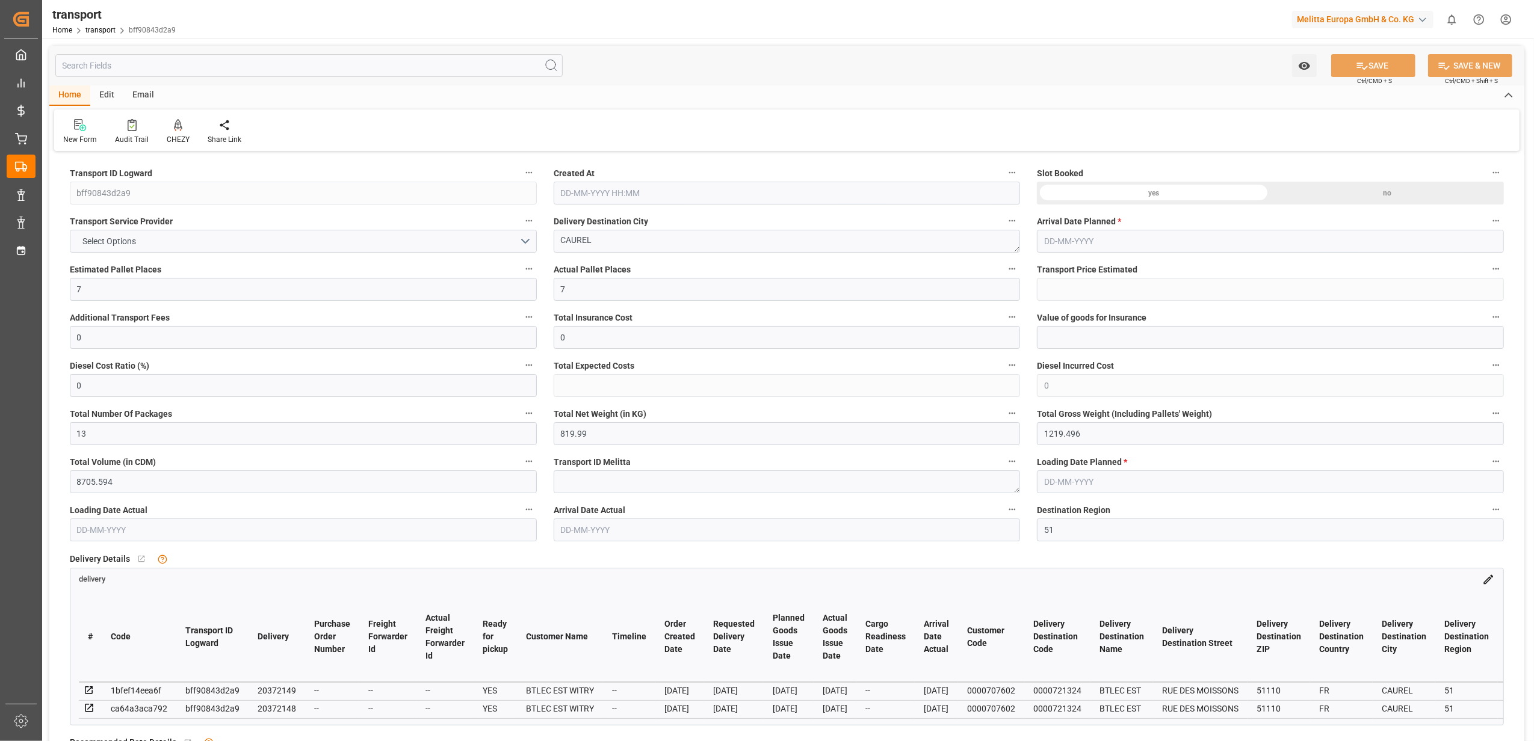
type input "[DATE]"
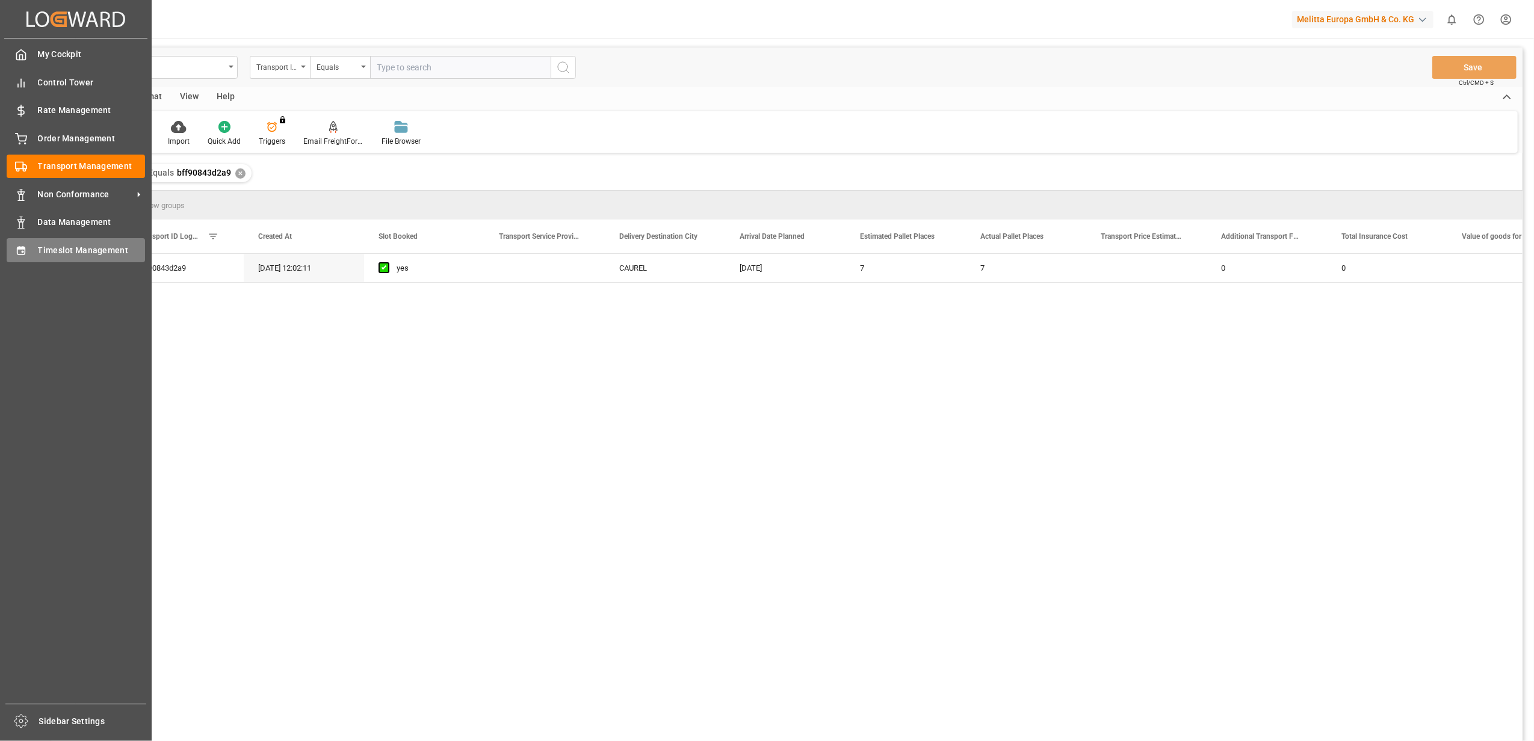
click at [66, 248] on span "Timeslot Management" at bounding box center [92, 250] width 108 height 13
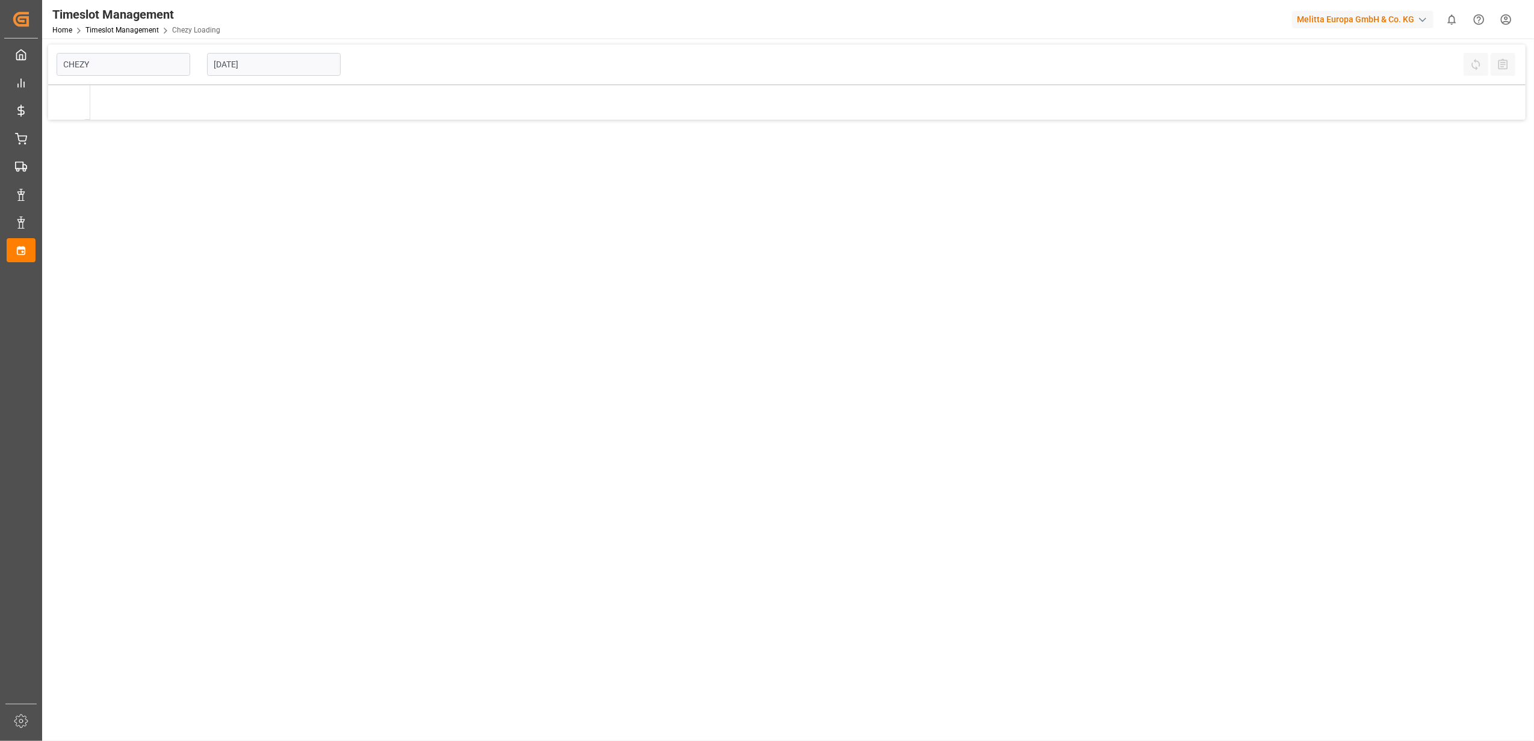
type input "Chezy Loading"
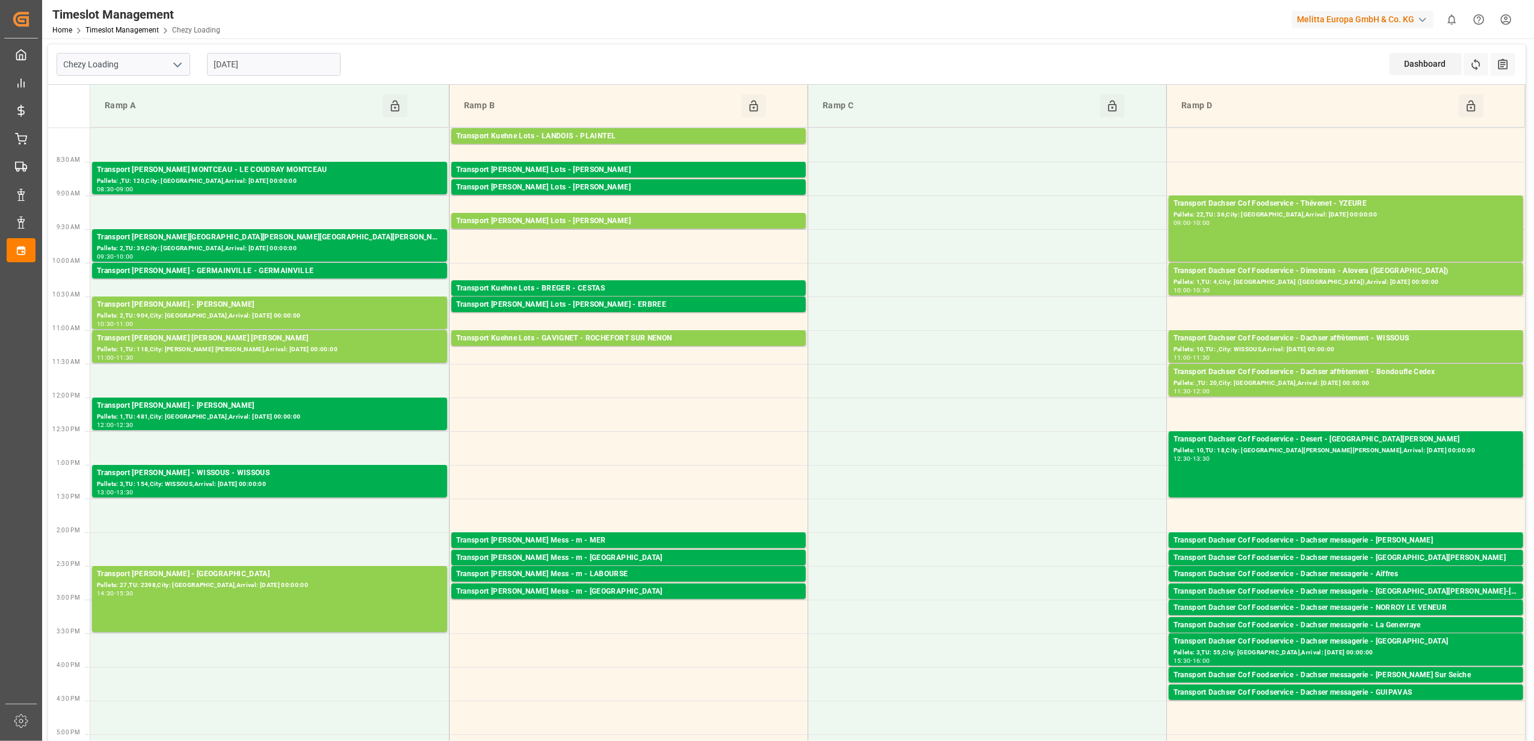
click at [266, 61] on input "[DATE]" at bounding box center [274, 64] width 134 height 23
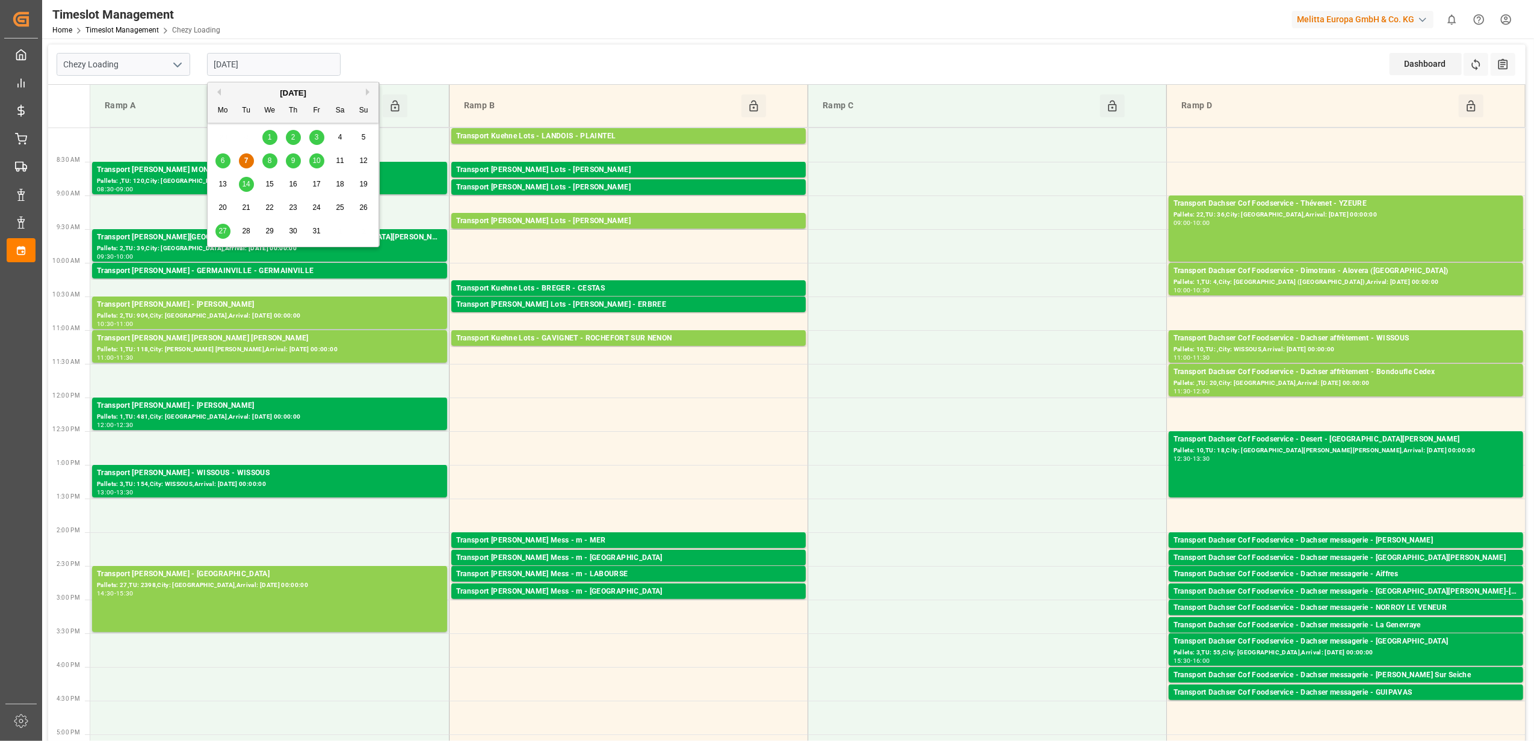
click at [272, 165] on div "8" at bounding box center [269, 161] width 15 height 14
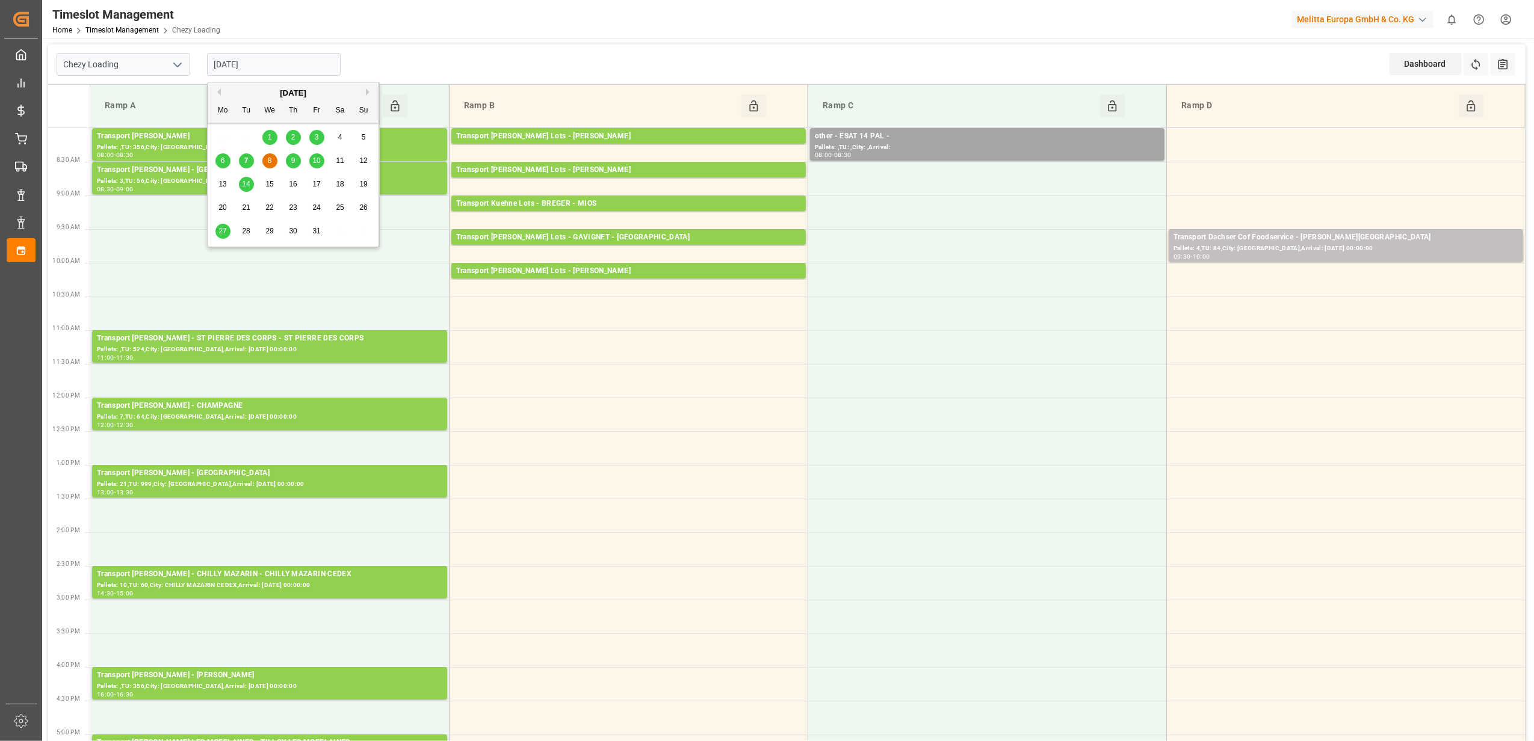
click at [289, 65] on input "[DATE]" at bounding box center [274, 64] width 134 height 23
click at [294, 167] on div "9" at bounding box center [293, 161] width 15 height 14
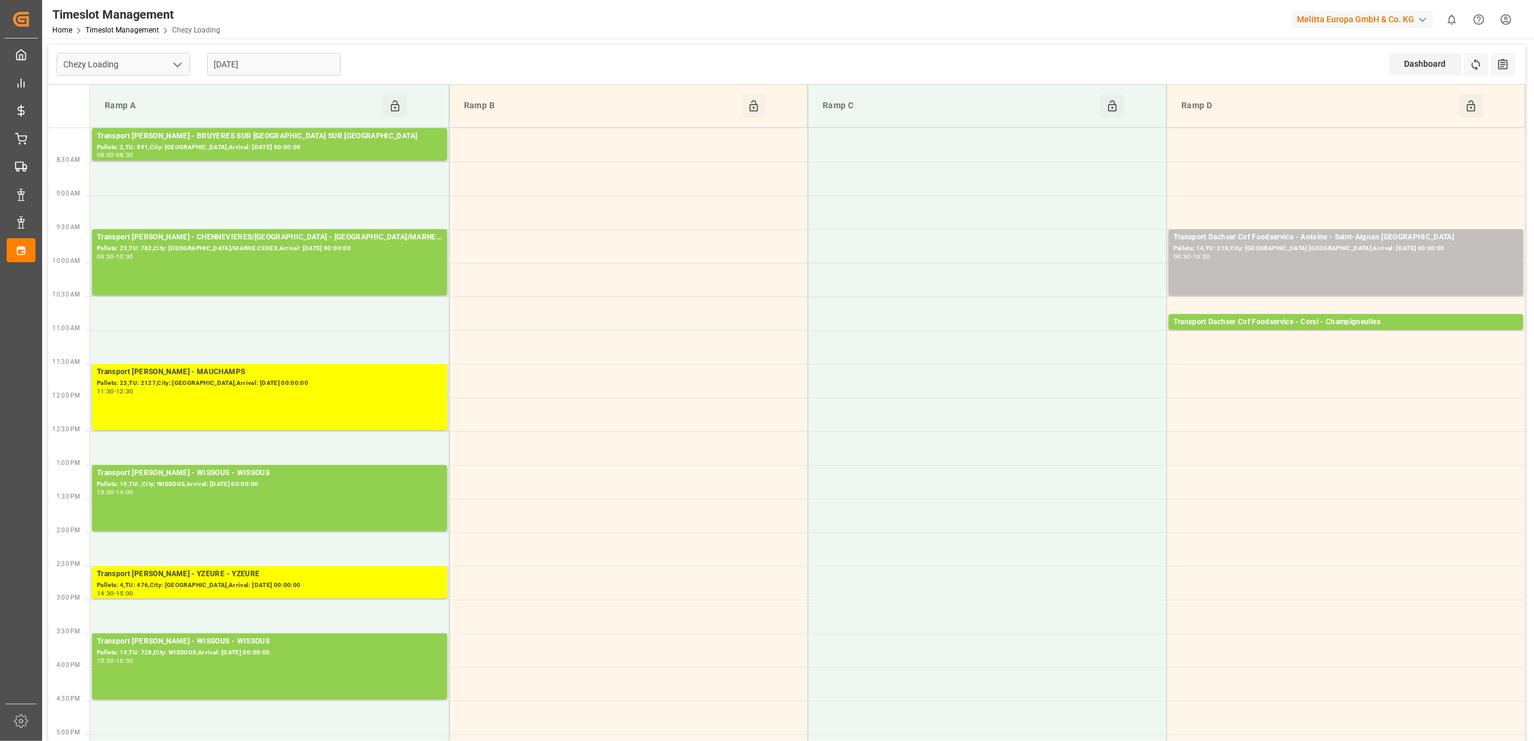
click at [306, 71] on input "[DATE]" at bounding box center [274, 64] width 134 height 23
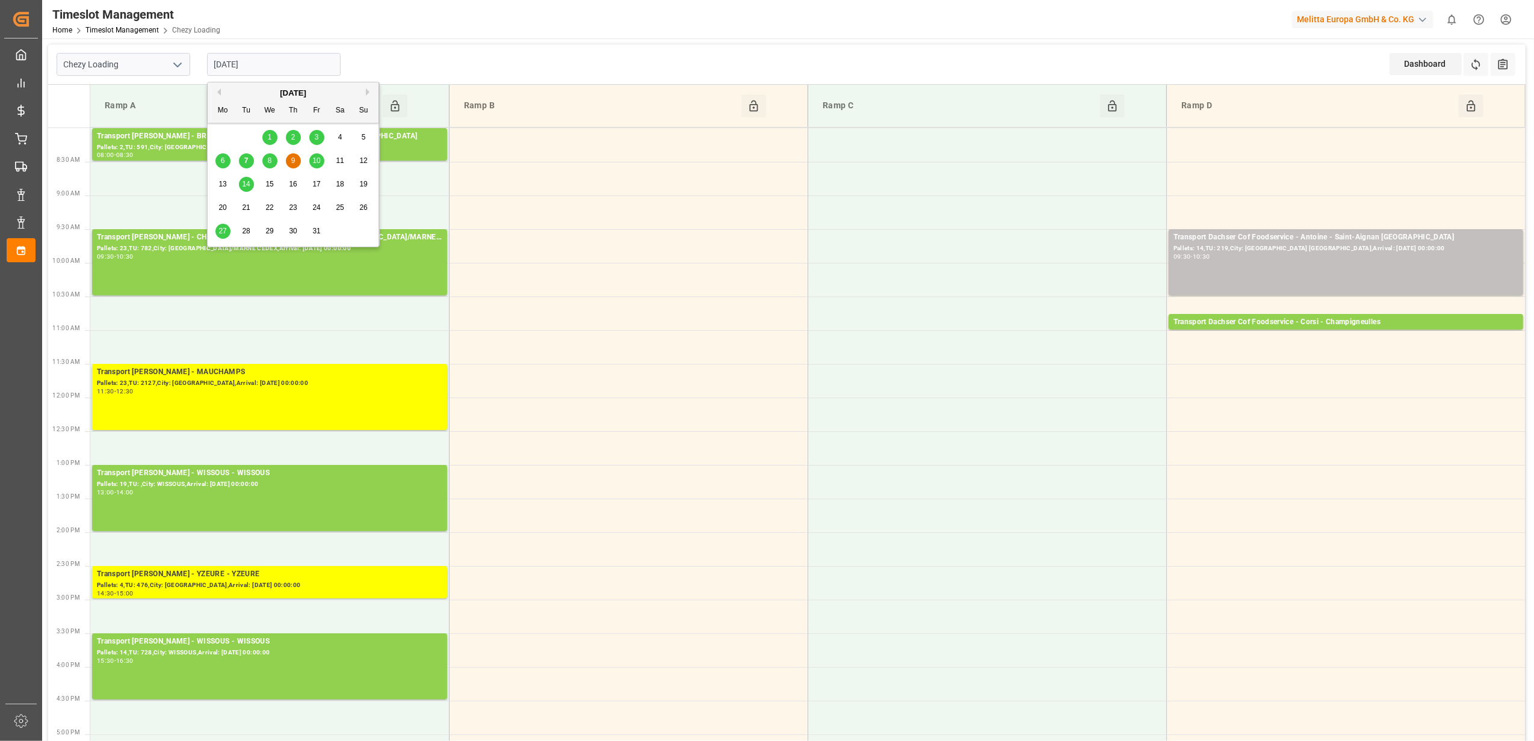
click at [316, 155] on div "10" at bounding box center [316, 161] width 15 height 14
type input "[DATE]"
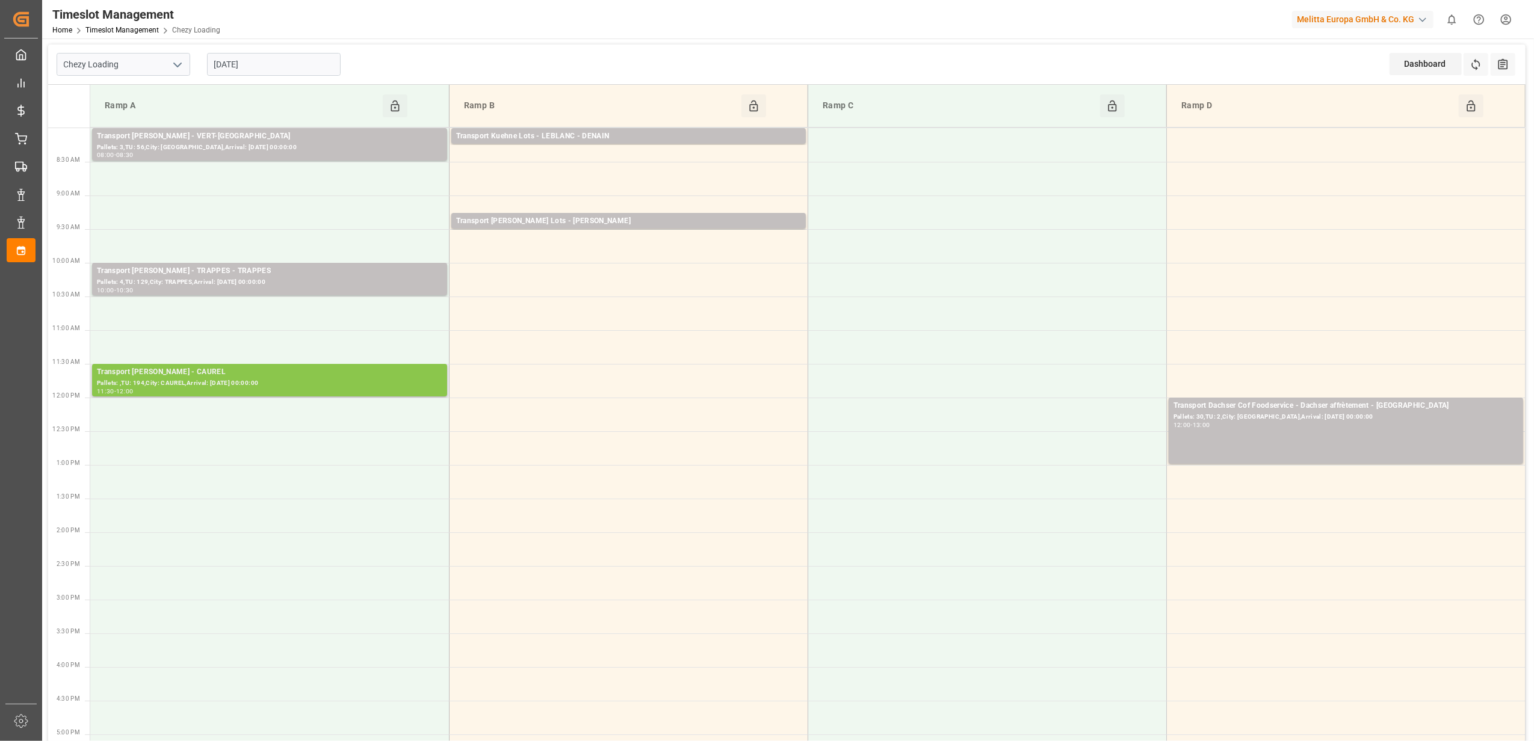
click at [191, 371] on div "Transport [PERSON_NAME] - CAUREL" at bounding box center [269, 372] width 345 height 12
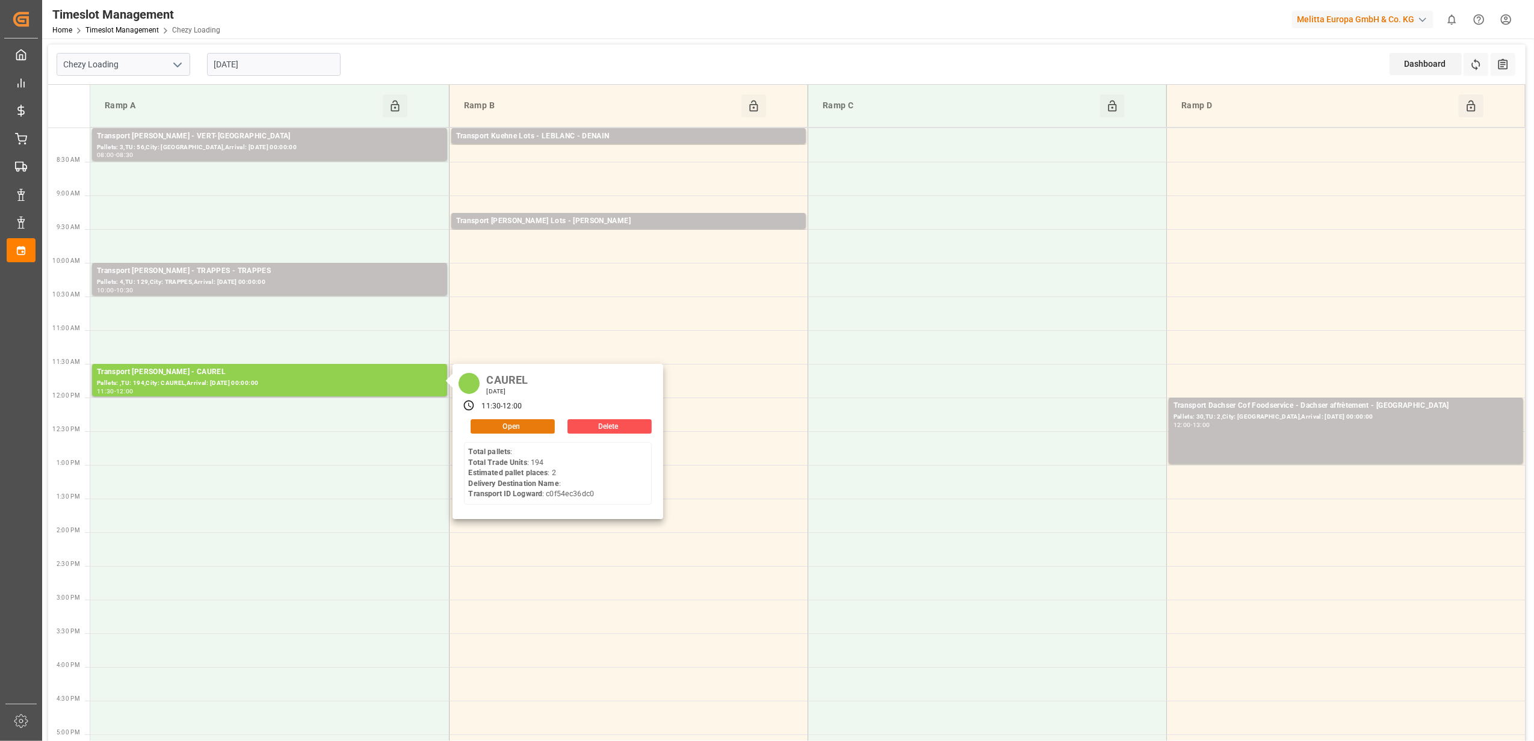
click at [515, 429] on button "Open" at bounding box center [513, 426] width 84 height 14
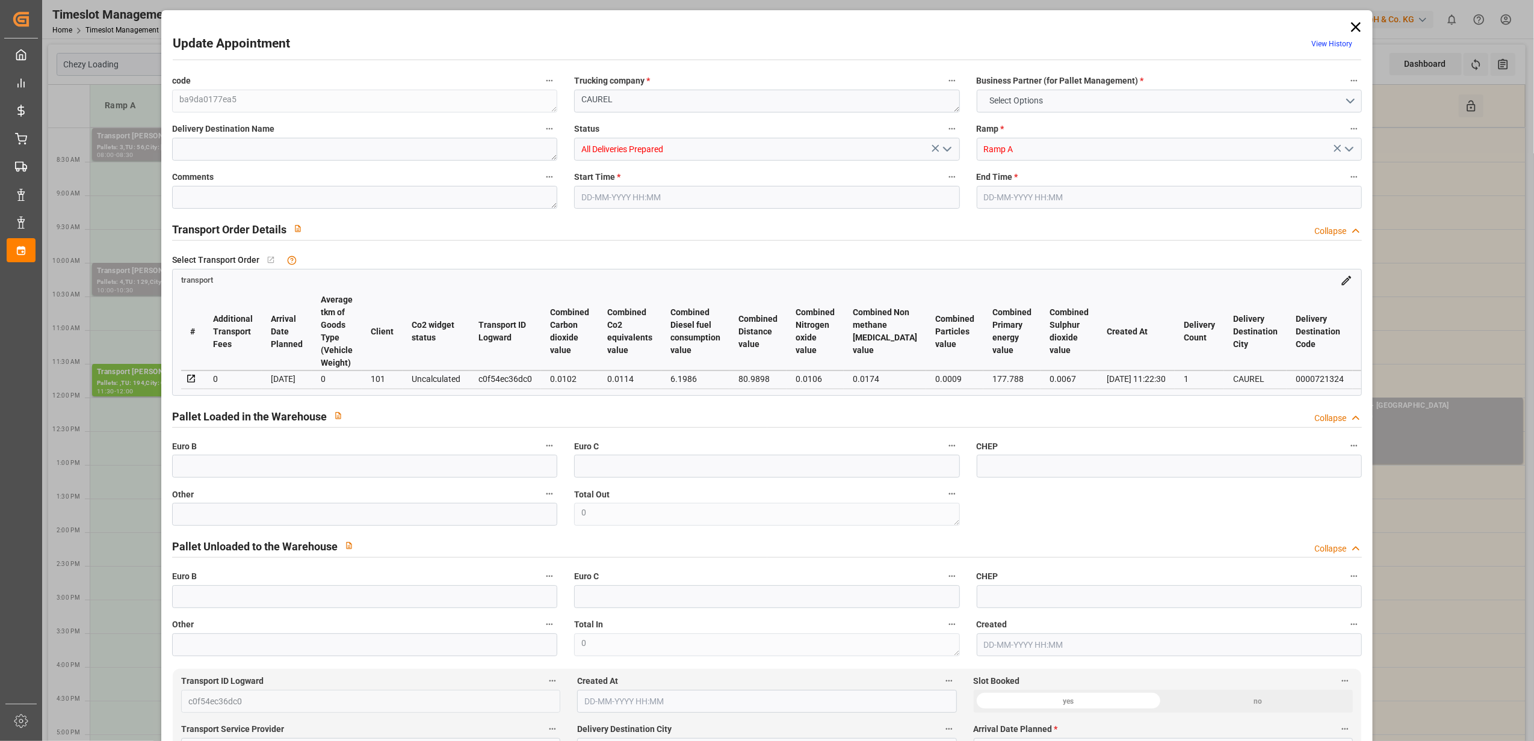
type input "2"
type input "144.63"
type input "0"
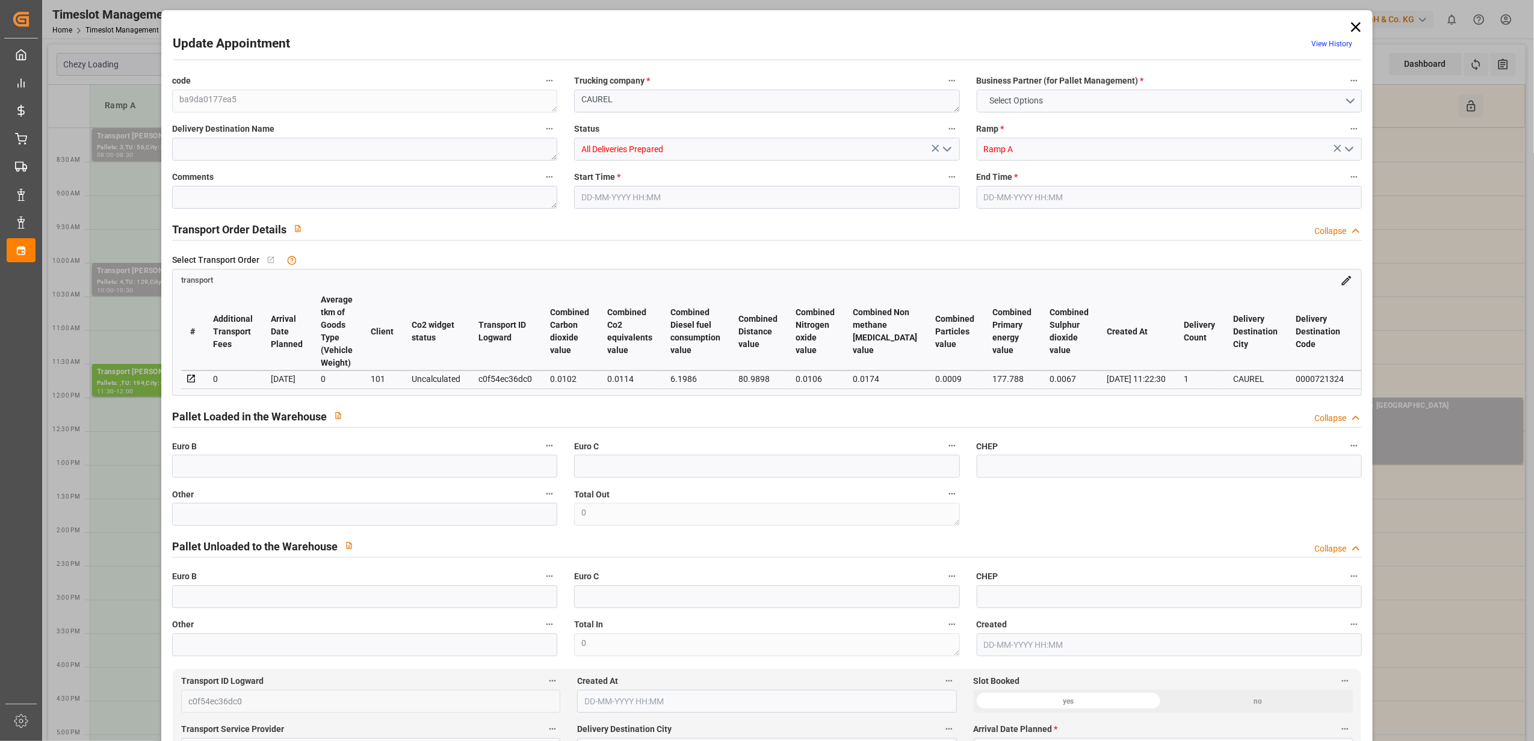
type input "139.7415"
type input "-4.8885"
type input "3"
type input "199.876"
type input "298.748"
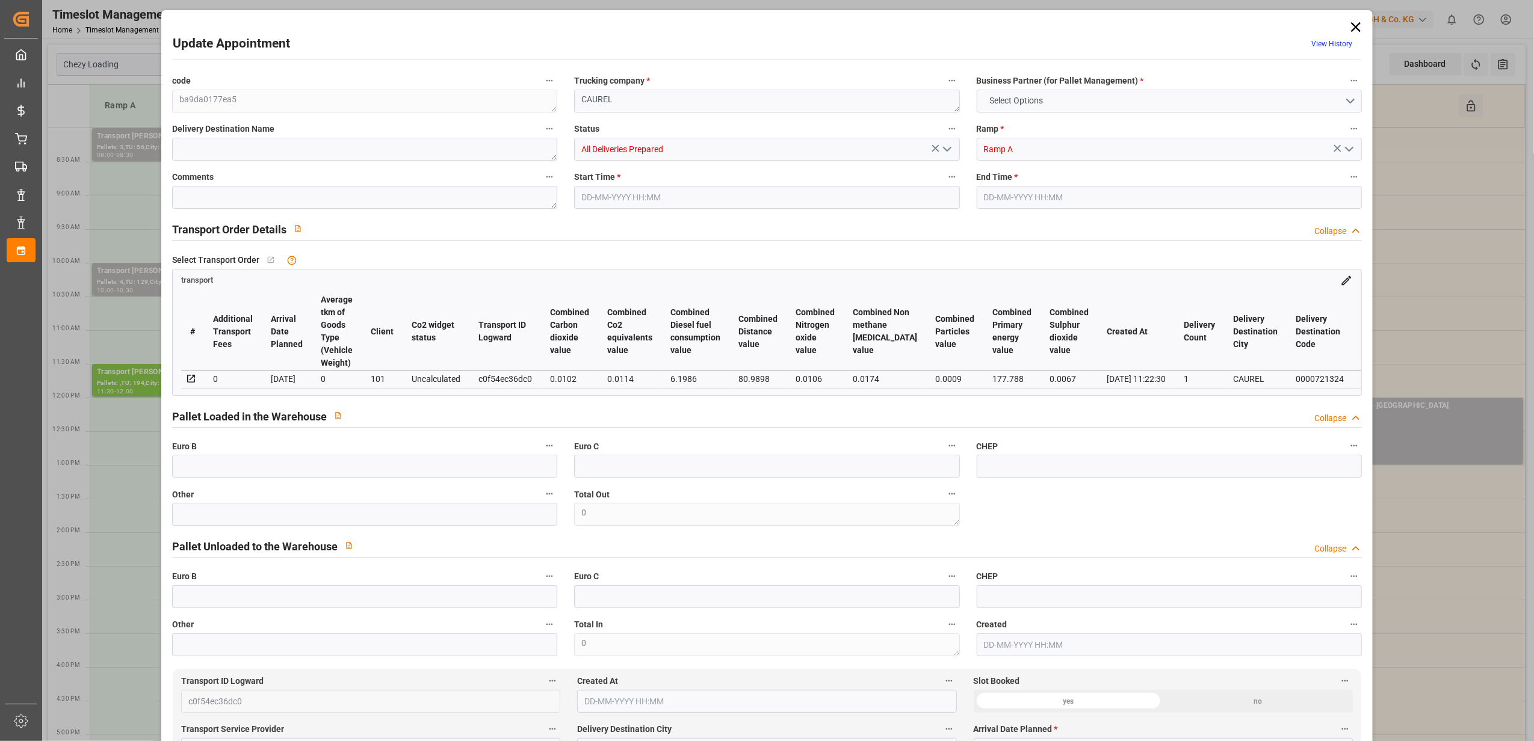
type input "2487.736"
type input "51"
type input "0"
type input "194"
type input "2"
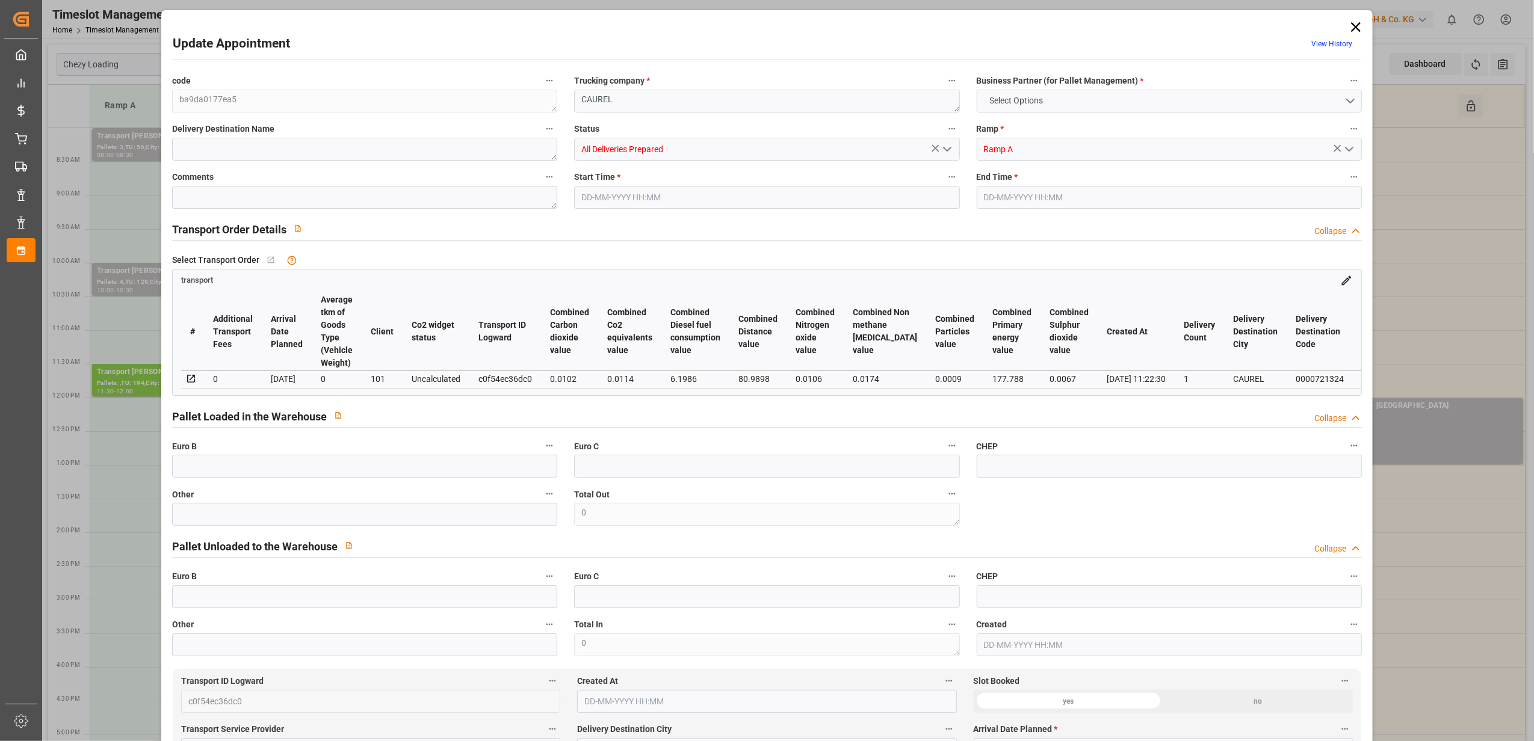
type input "101"
type input "252.748"
type input "0"
type input "4710.8598"
type input "0"
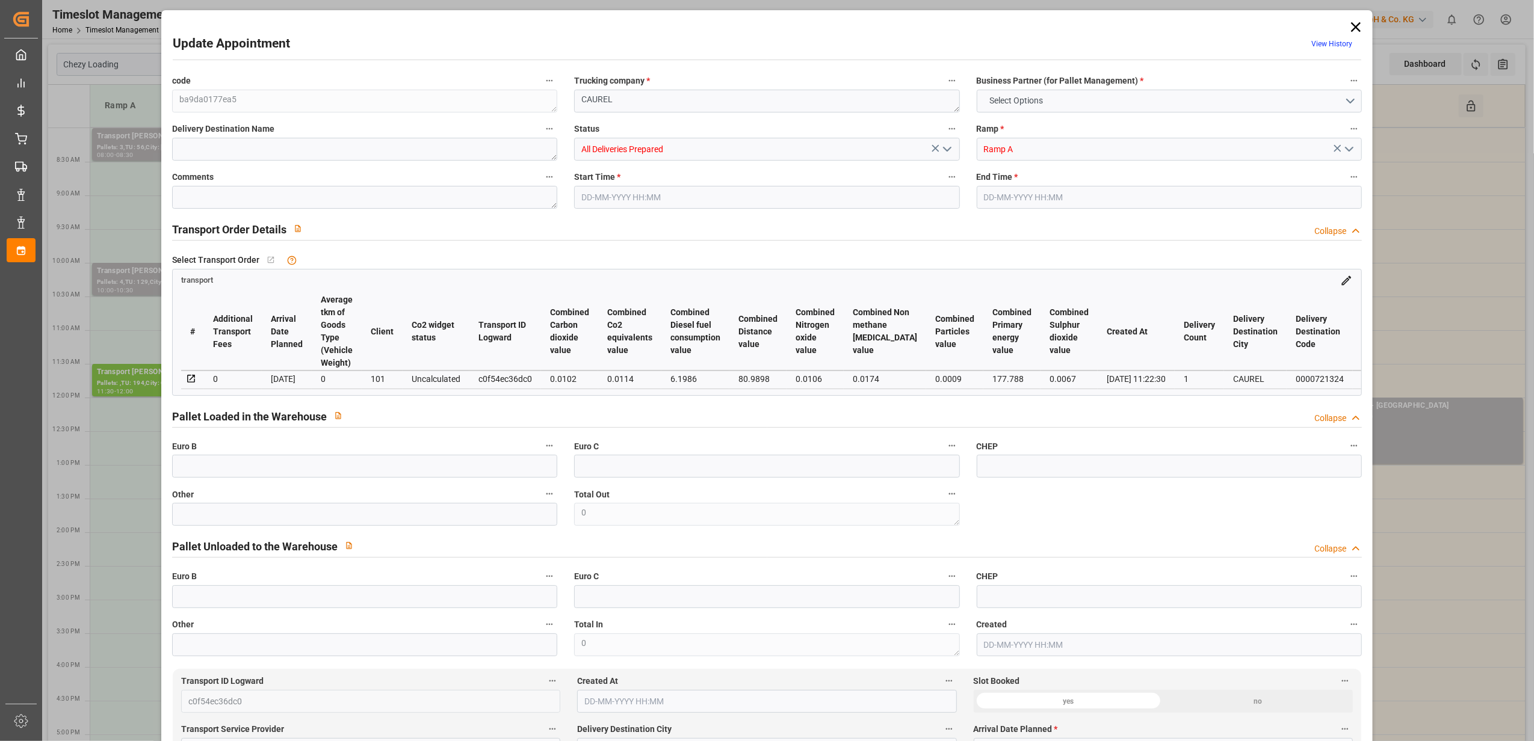
type input "0"
type input "21"
type input "35"
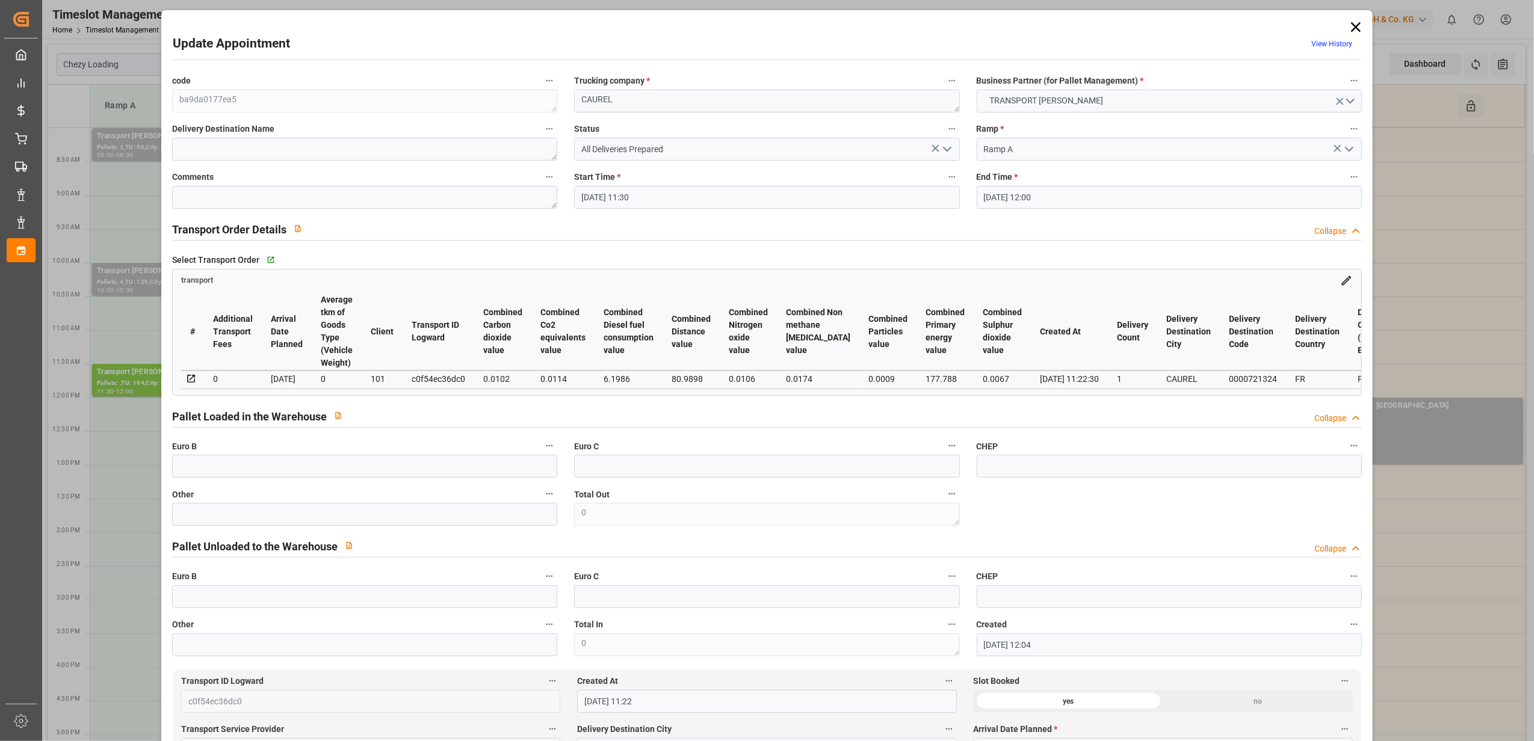
type input "[DATE] 11:30"
type input "[DATE] 12:00"
type input "[DATE] 12:04"
type input "[DATE] 11:22"
type input "[DATE]"
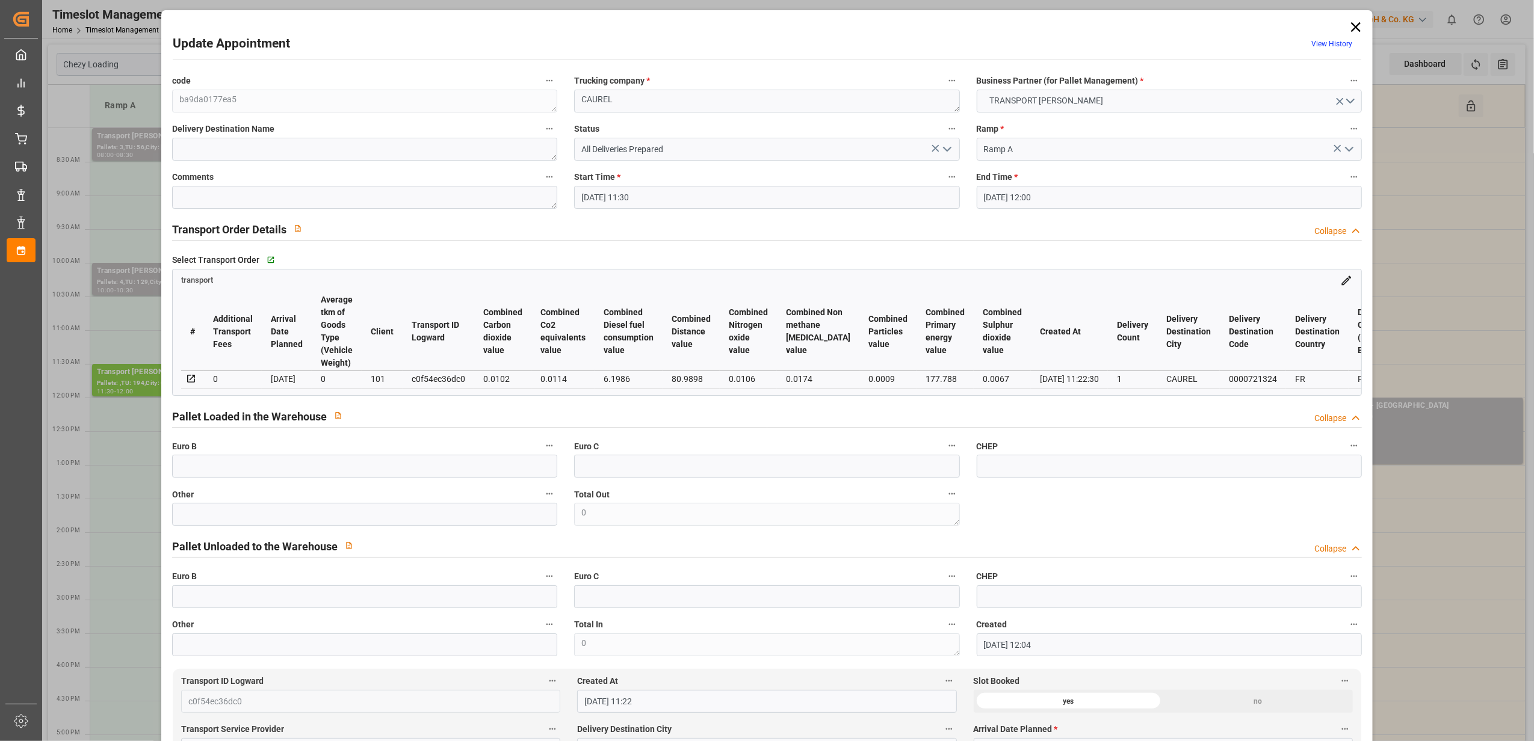
type input "[DATE]"
drag, startPoint x: 448, startPoint y: 378, endPoint x: 383, endPoint y: 446, distance: 94.5
click at [383, 446] on label "Euro B" at bounding box center [364, 446] width 385 height 17
click at [542, 446] on button "Euro B" at bounding box center [550, 446] width 16 height 16
drag, startPoint x: 475, startPoint y: 386, endPoint x: 450, endPoint y: 383, distance: 25.5
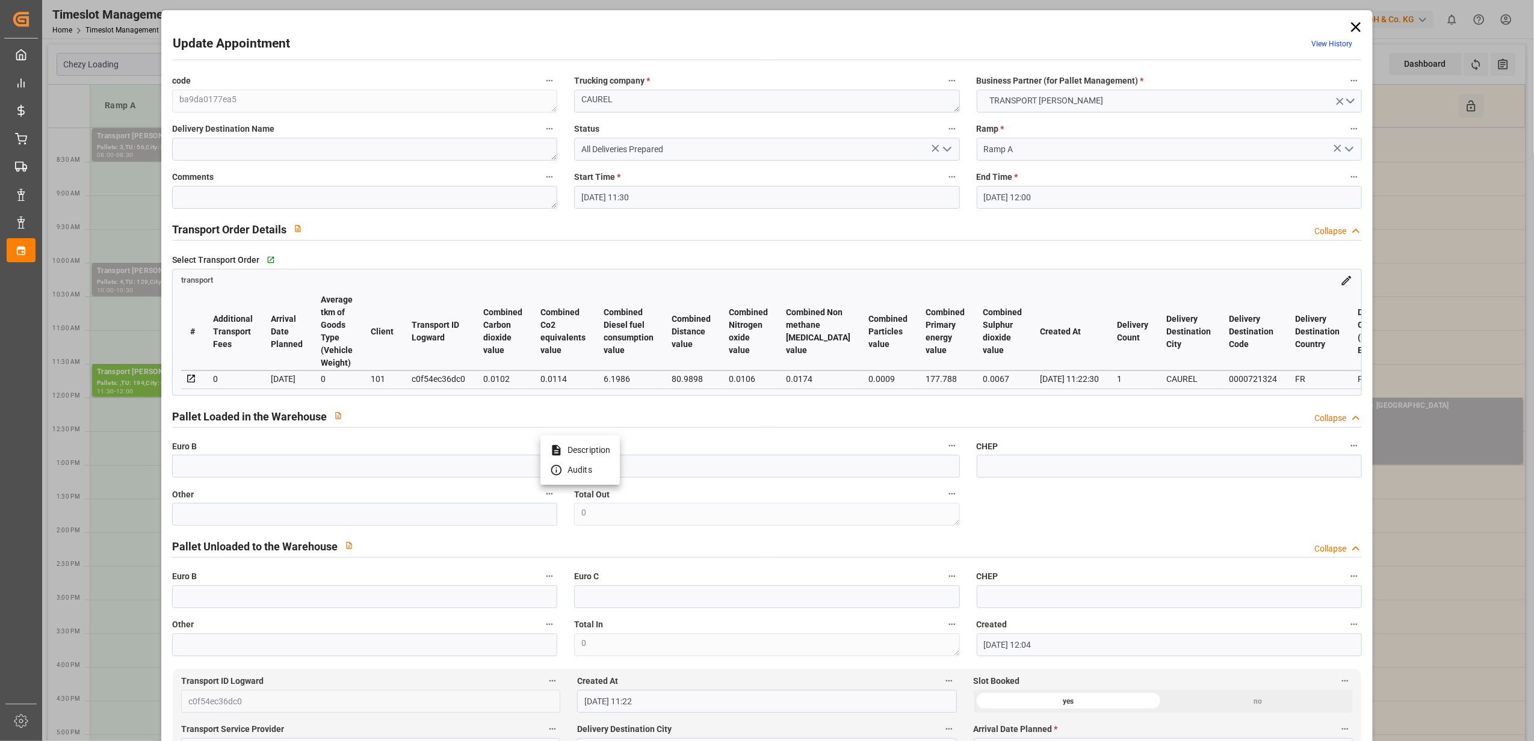
click at [450, 383] on div at bounding box center [767, 370] width 1534 height 741
drag, startPoint x: 477, startPoint y: 378, endPoint x: 421, endPoint y: 383, distance: 55.5
click at [421, 383] on td "c0f54ec36dc0" at bounding box center [439, 380] width 72 height 18
drag, startPoint x: 421, startPoint y: 383, endPoint x: 433, endPoint y: 380, distance: 12.3
copy div "c0f54ec36dc0"
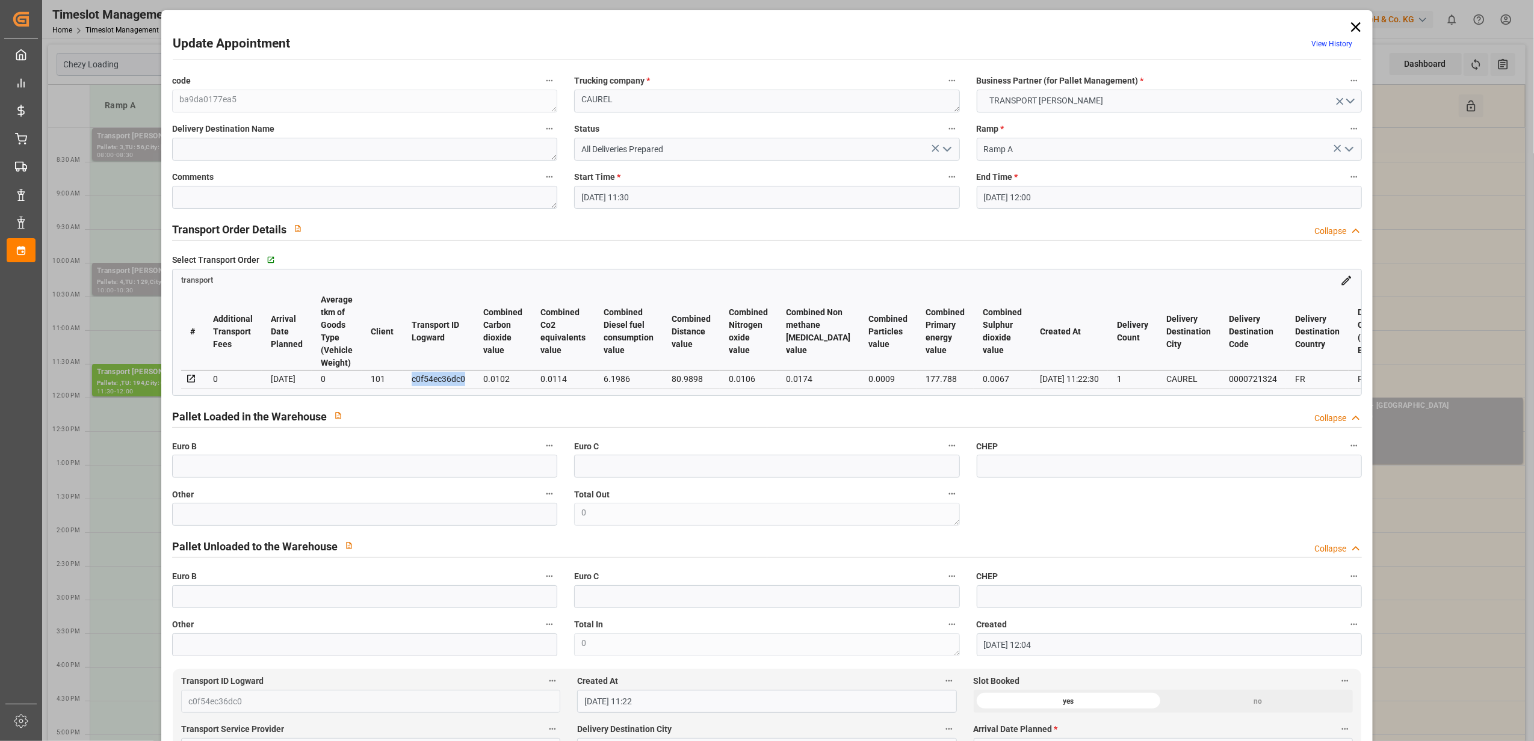
click at [188, 378] on icon at bounding box center [192, 379] width 8 height 8
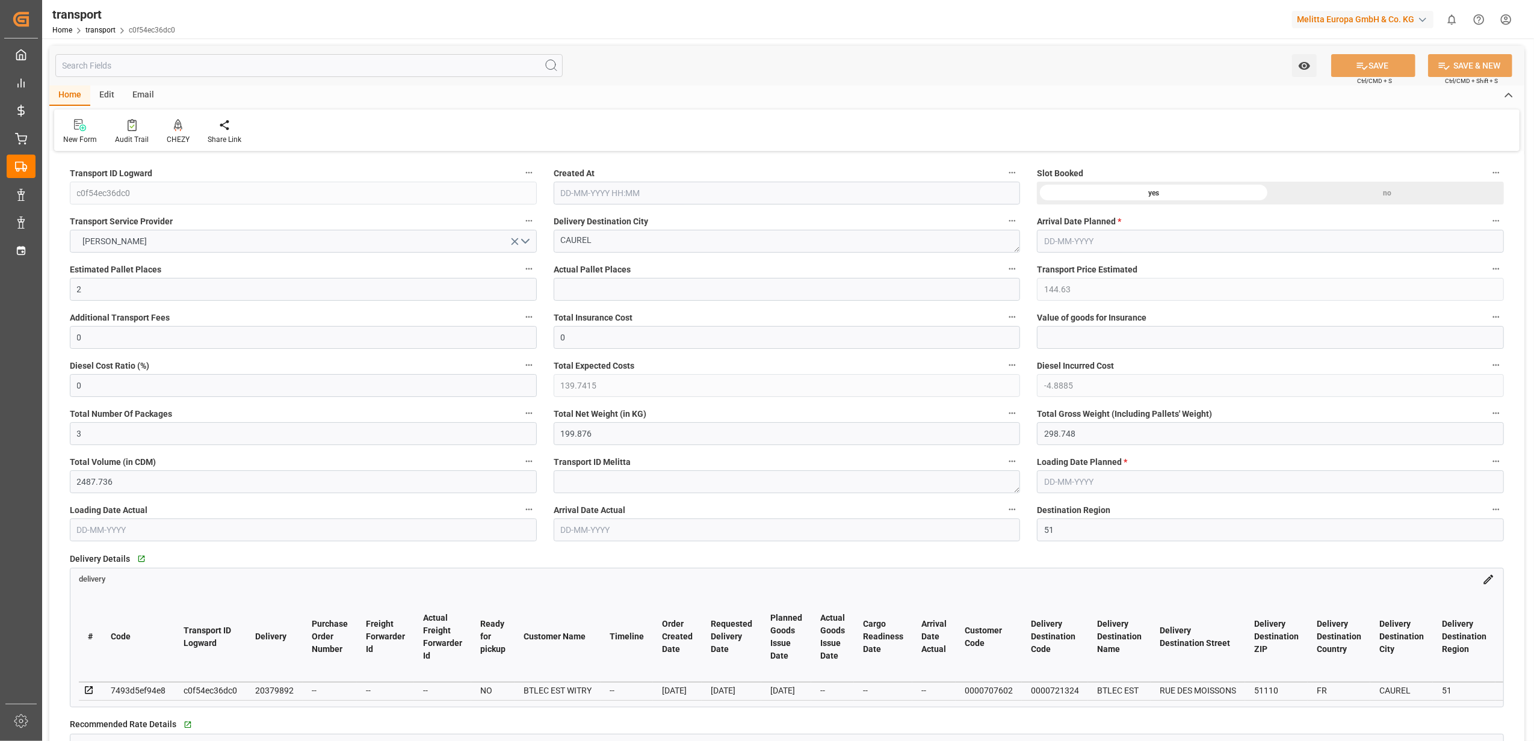
type input "[DATE] 11:22"
type input "[DATE]"
drag, startPoint x: 275, startPoint y: 687, endPoint x: 267, endPoint y: 684, distance: 8.4
click at [267, 684] on div "20379892" at bounding box center [274, 691] width 39 height 14
